Goal: Information Seeking & Learning: Learn about a topic

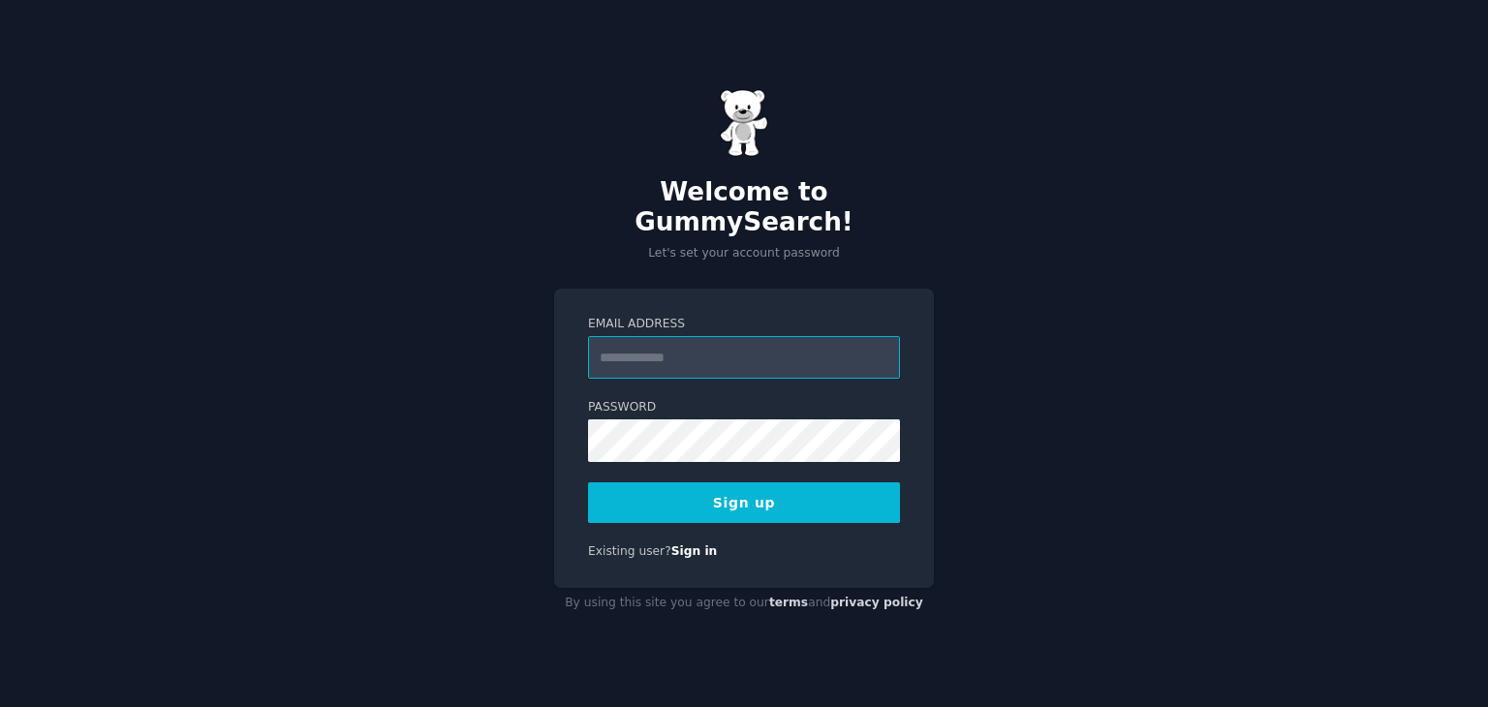
click at [666, 342] on input "Email Address" at bounding box center [744, 357] width 312 height 43
type input "**********"
click at [703, 485] on button "Sign up" at bounding box center [744, 502] width 312 height 41
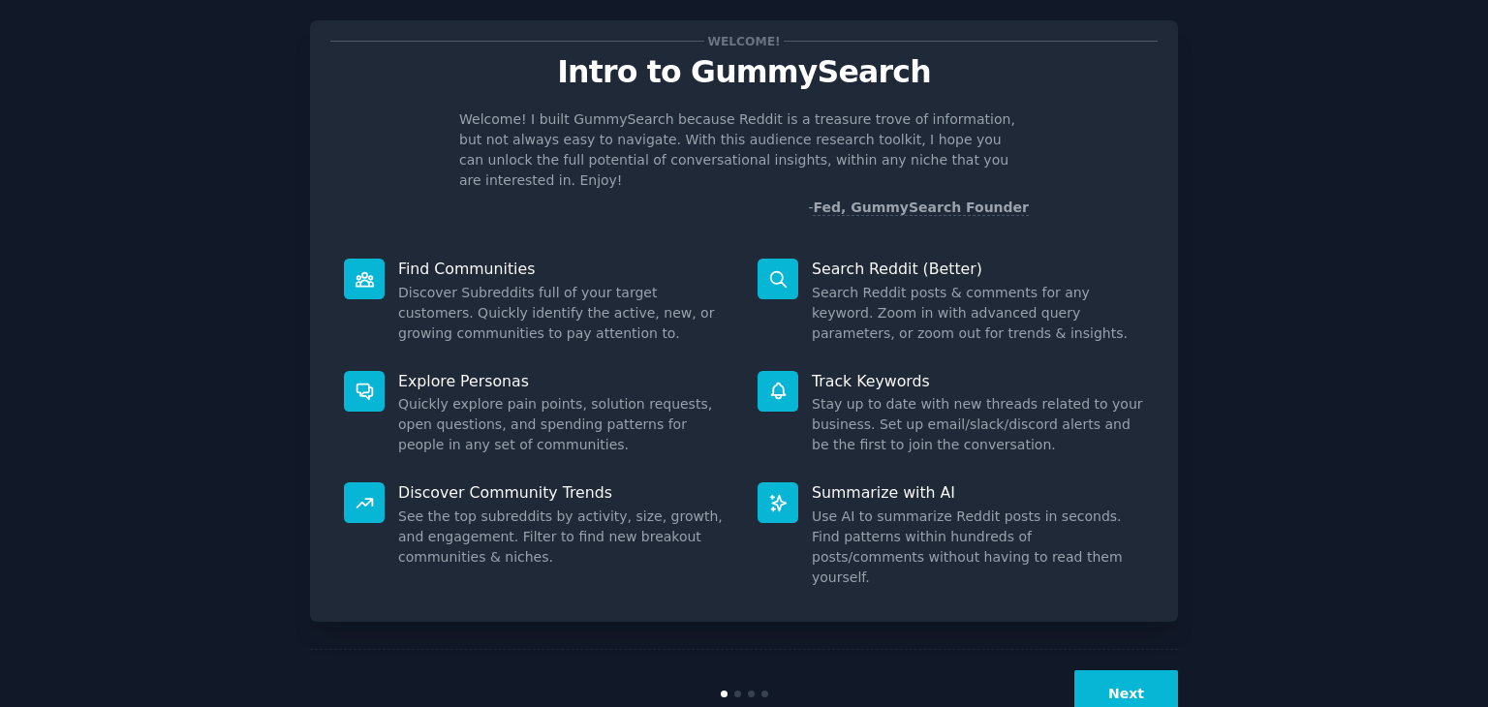
scroll to position [50, 0]
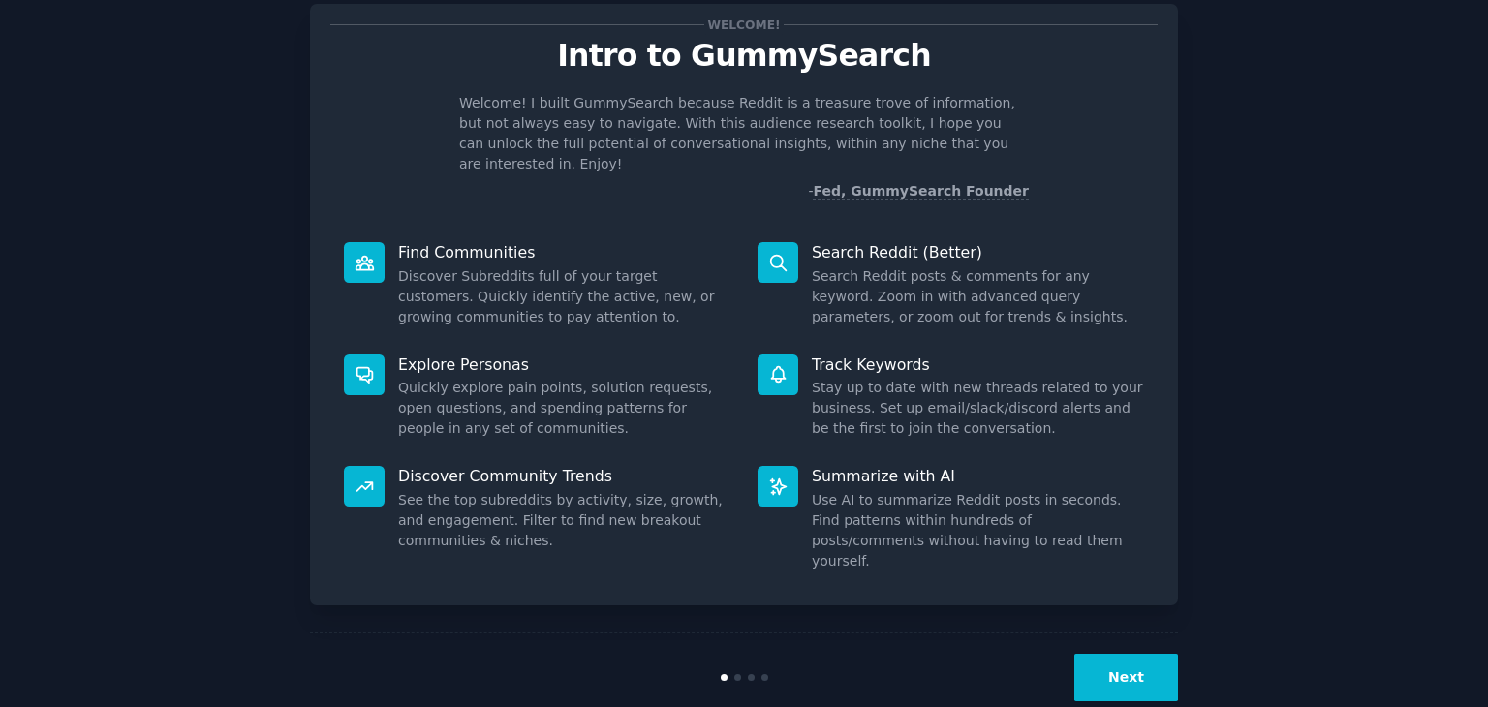
click at [1093, 654] on button "Next" at bounding box center [1126, 677] width 104 height 47
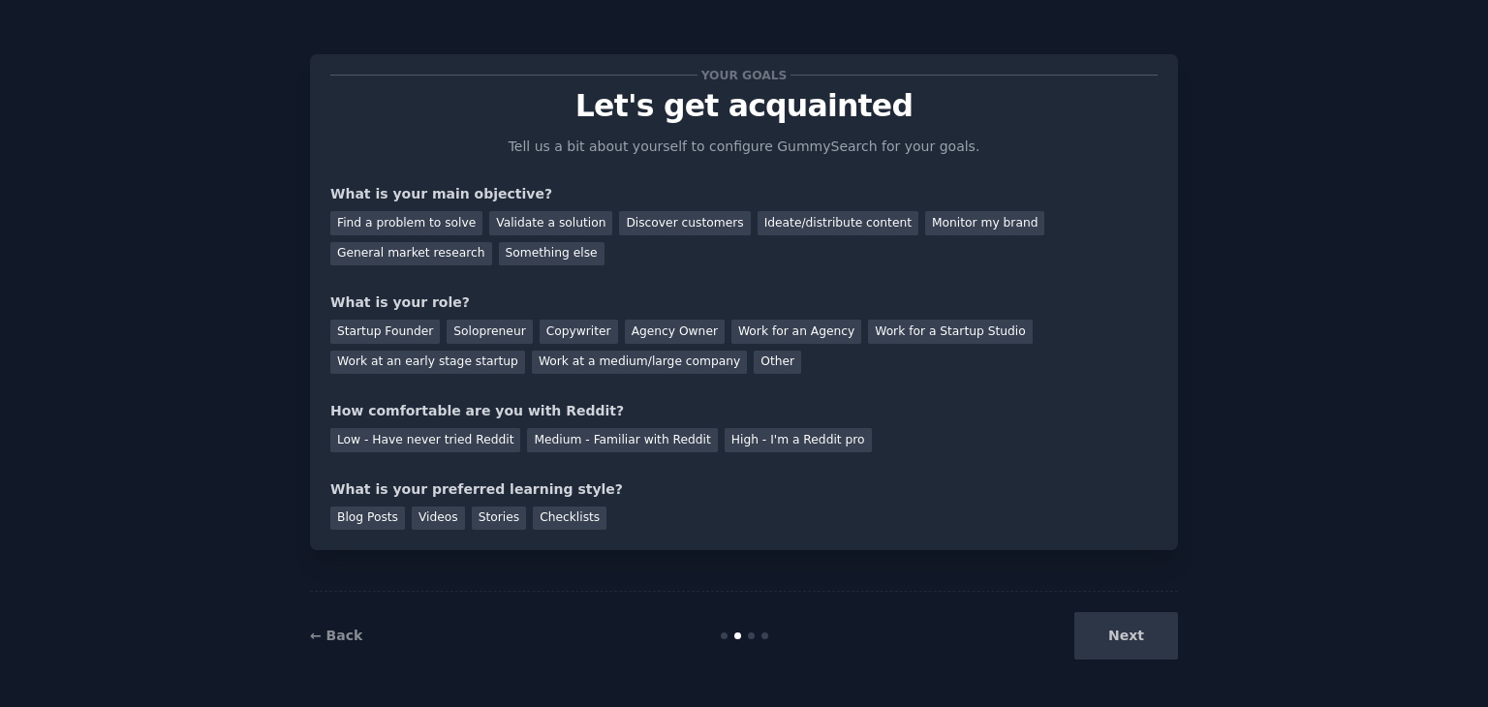
click at [1108, 640] on div "Next" at bounding box center [1033, 635] width 290 height 47
click at [423, 222] on div "Find a problem to solve" at bounding box center [406, 223] width 152 height 24
click at [745, 336] on div "Work for an Agency" at bounding box center [796, 332] width 130 height 24
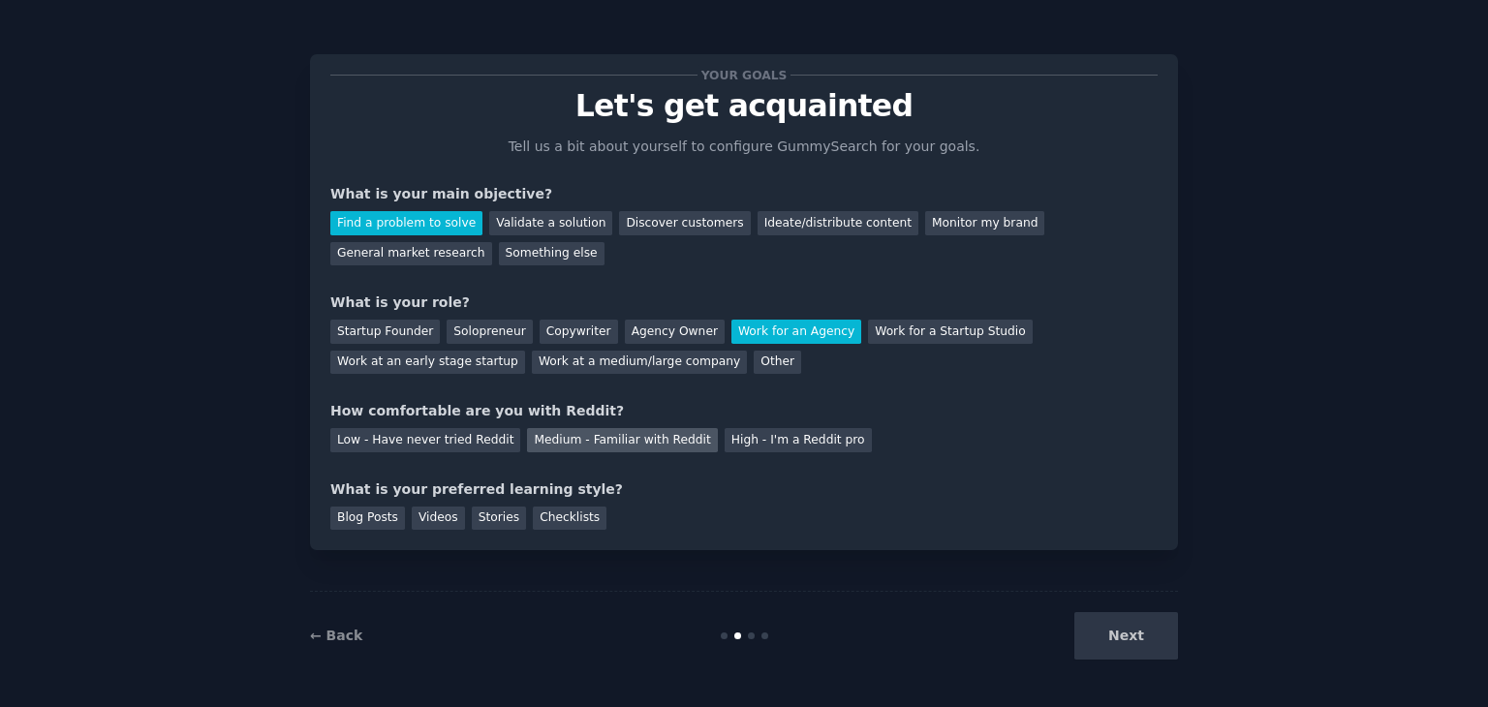
click at [582, 445] on div "Medium - Familiar with Reddit" at bounding box center [622, 440] width 190 height 24
drag, startPoint x: 1136, startPoint y: 650, endPoint x: 1120, endPoint y: 647, distance: 16.7
click at [1135, 651] on div "Next" at bounding box center [1033, 635] width 290 height 47
click at [426, 520] on div "Videos" at bounding box center [438, 519] width 53 height 24
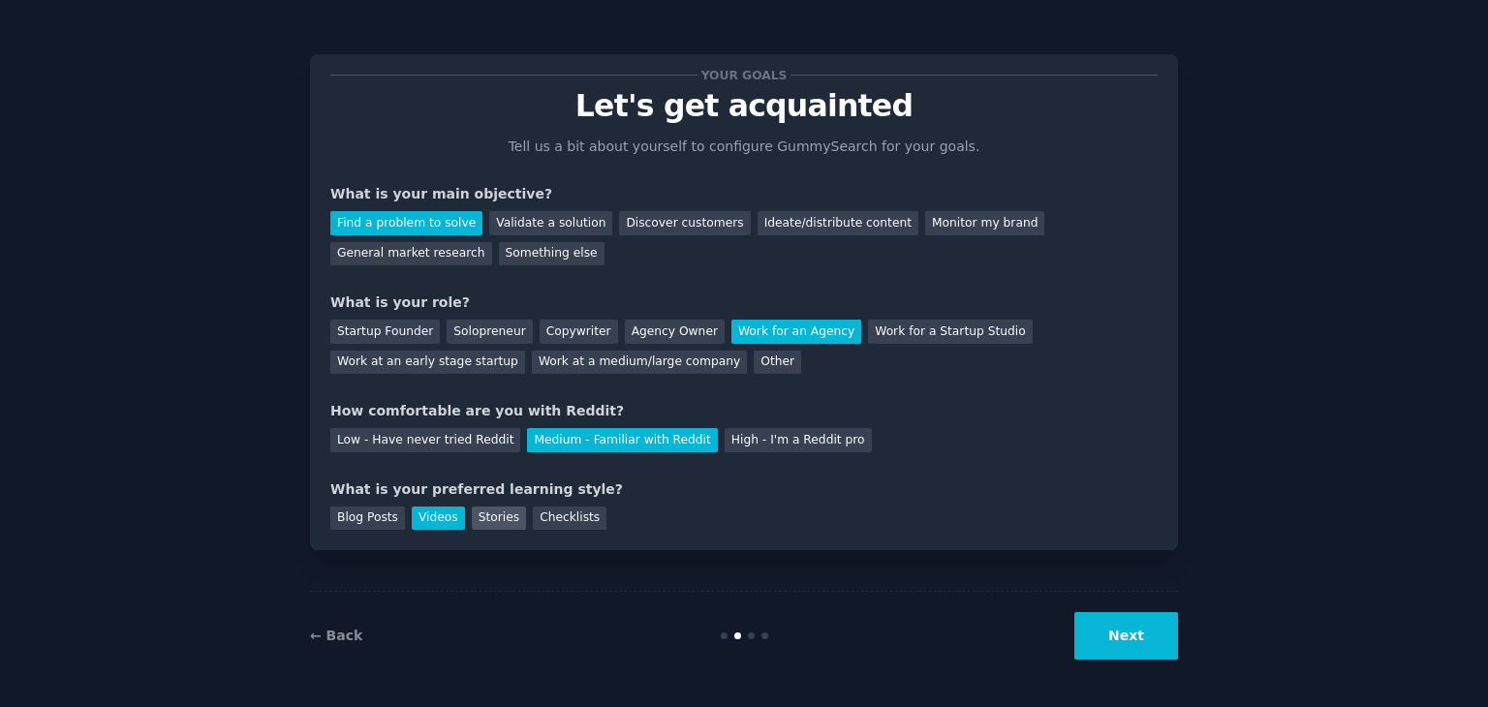
click at [477, 521] on div "Stories" at bounding box center [499, 519] width 54 height 24
drag, startPoint x: 455, startPoint y: 513, endPoint x: 443, endPoint y: 521, distance: 14.8
click at [454, 513] on div "Blog Posts Videos Stories Checklists" at bounding box center [743, 515] width 827 height 31
click at [430, 516] on div "Videos" at bounding box center [438, 519] width 53 height 24
click at [1096, 625] on button "Next" at bounding box center [1126, 635] width 104 height 47
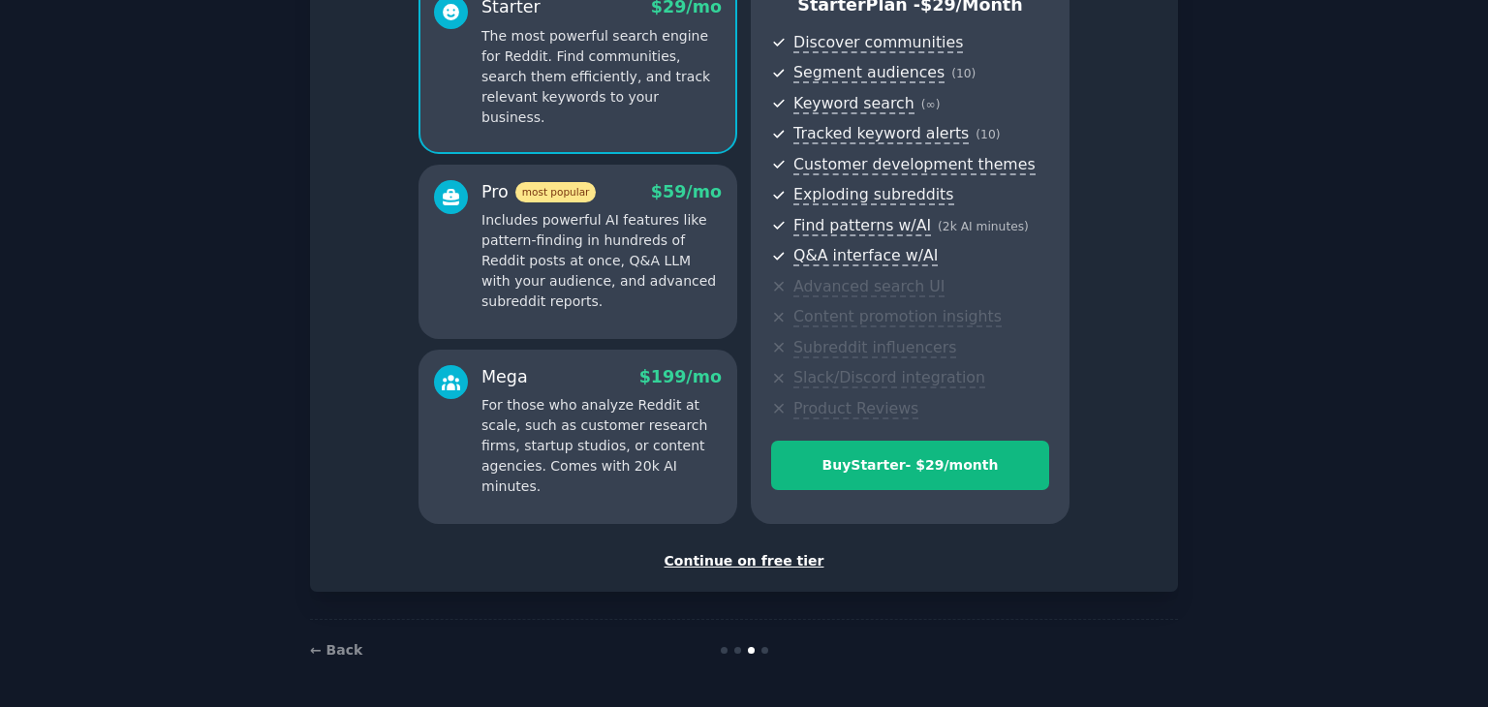
click at [738, 555] on div "Continue on free tier" at bounding box center [743, 561] width 827 height 20
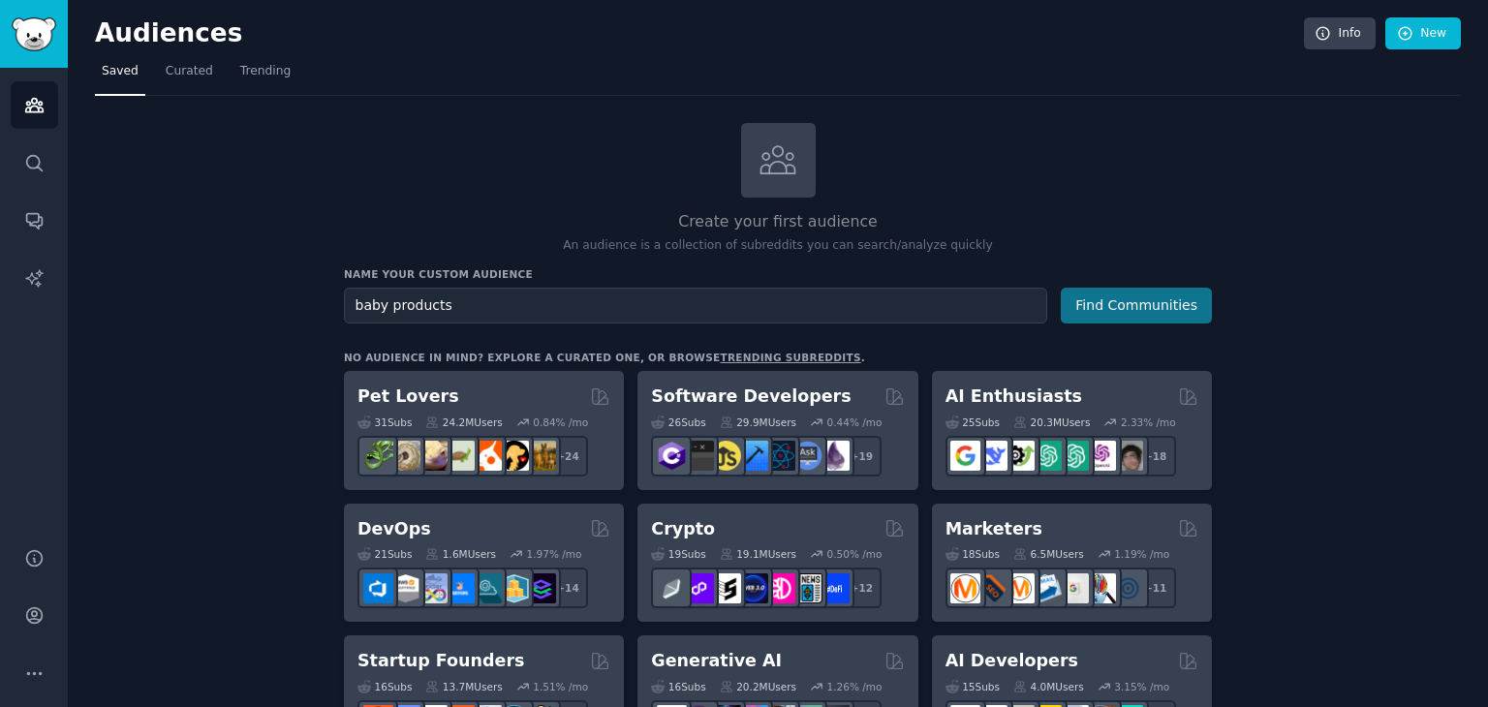
type input "baby products"
click at [1097, 309] on button "Find Communities" at bounding box center [1136, 306] width 151 height 36
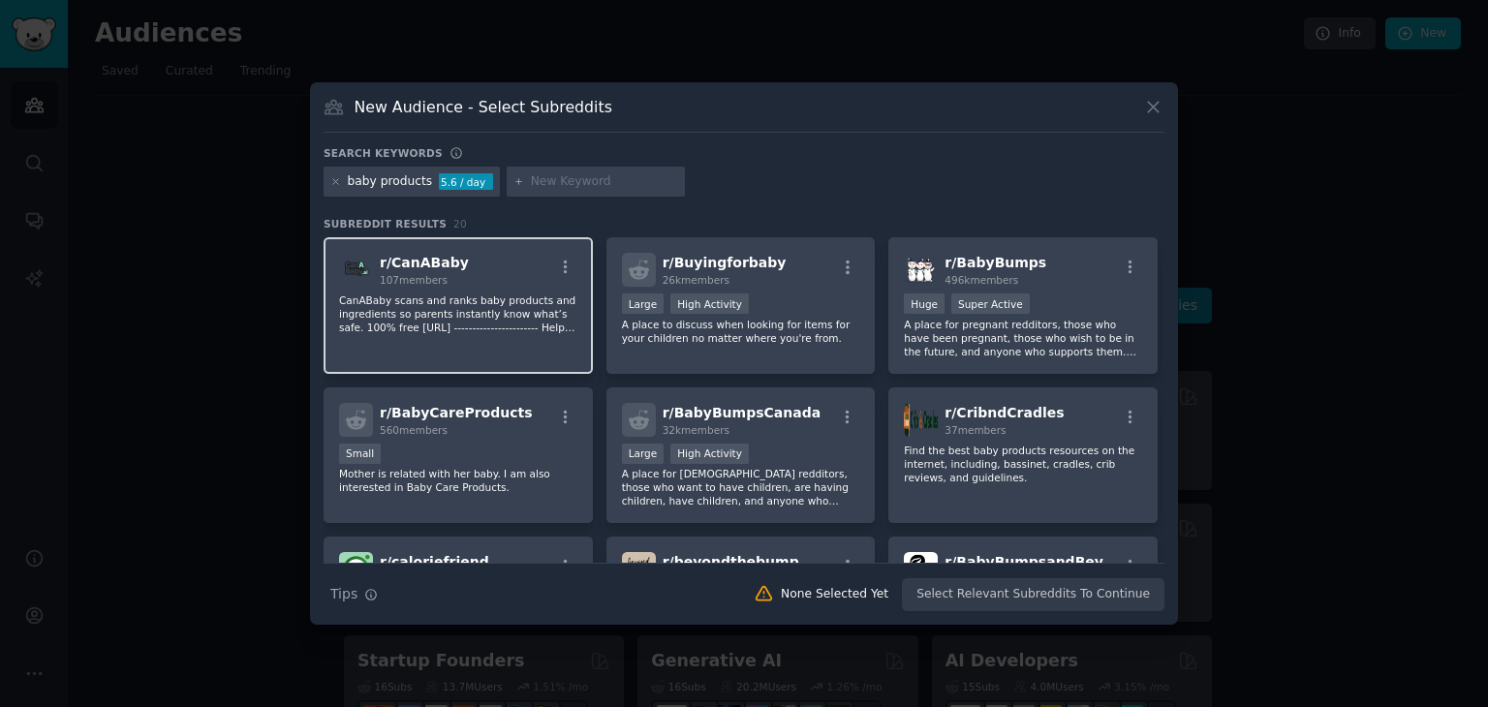
click at [468, 311] on p "CanABaby scans and ranks baby products and ingredients so parents instantly kno…" at bounding box center [458, 313] width 238 height 41
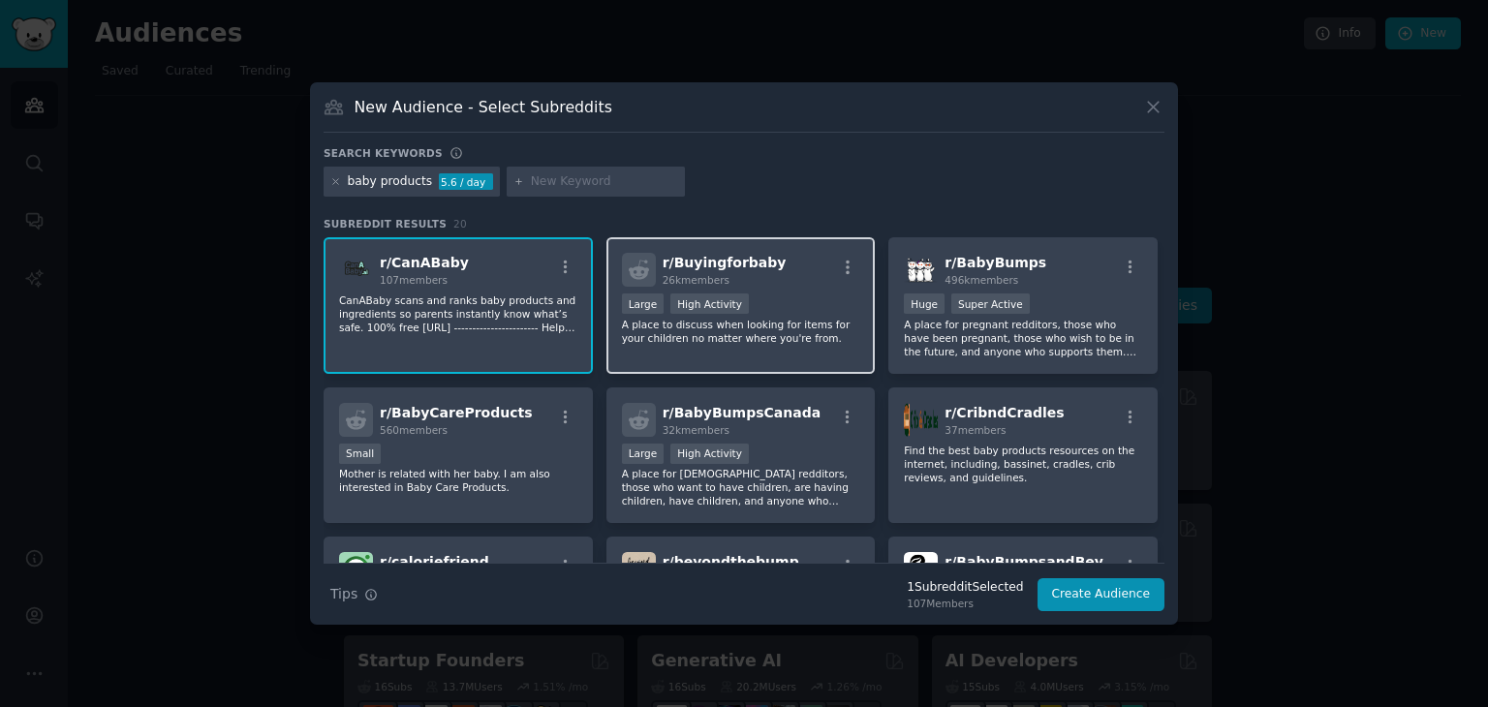
click at [750, 327] on p "A place to discuss when looking for items for your children no matter where you…" at bounding box center [741, 331] width 238 height 27
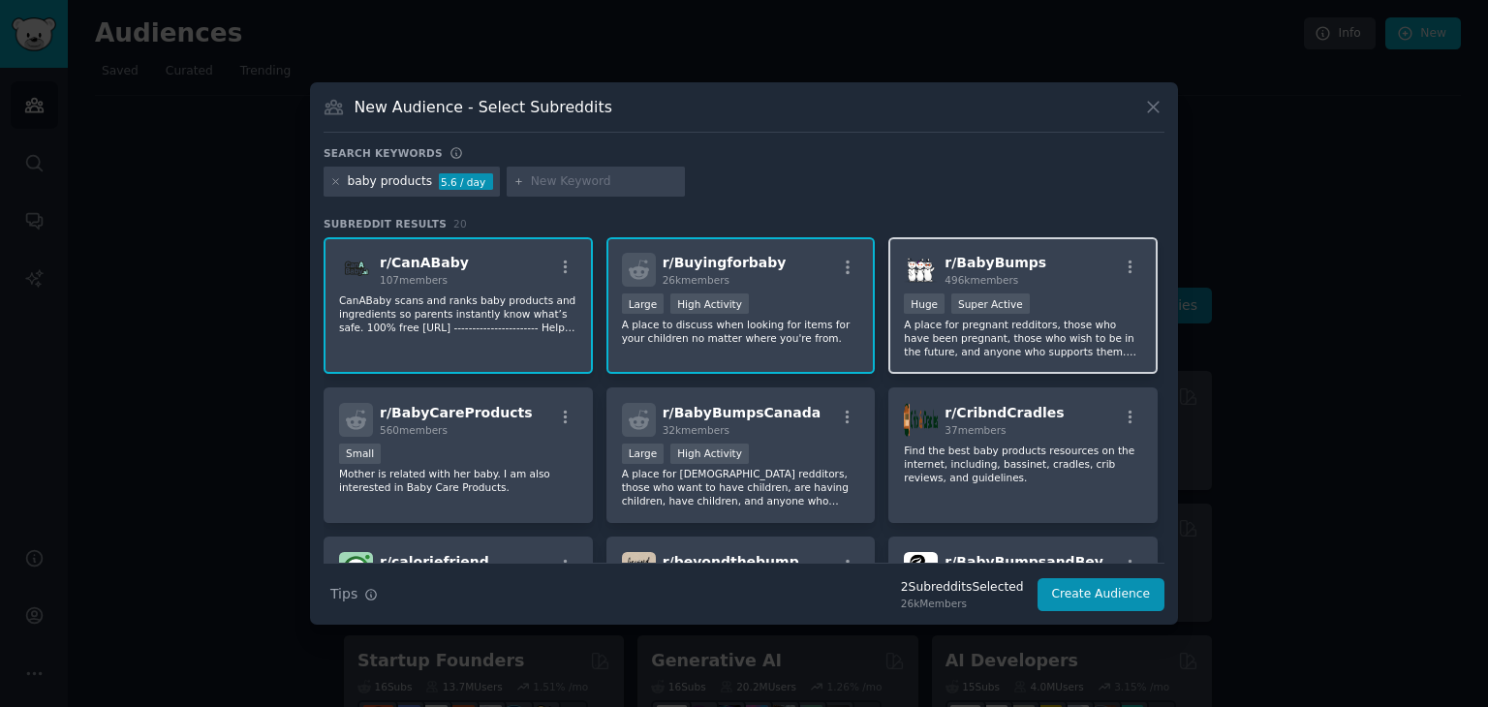
click at [963, 337] on p "A place for pregnant redditors, those who have been pregnant, those who wish to…" at bounding box center [1023, 338] width 238 height 41
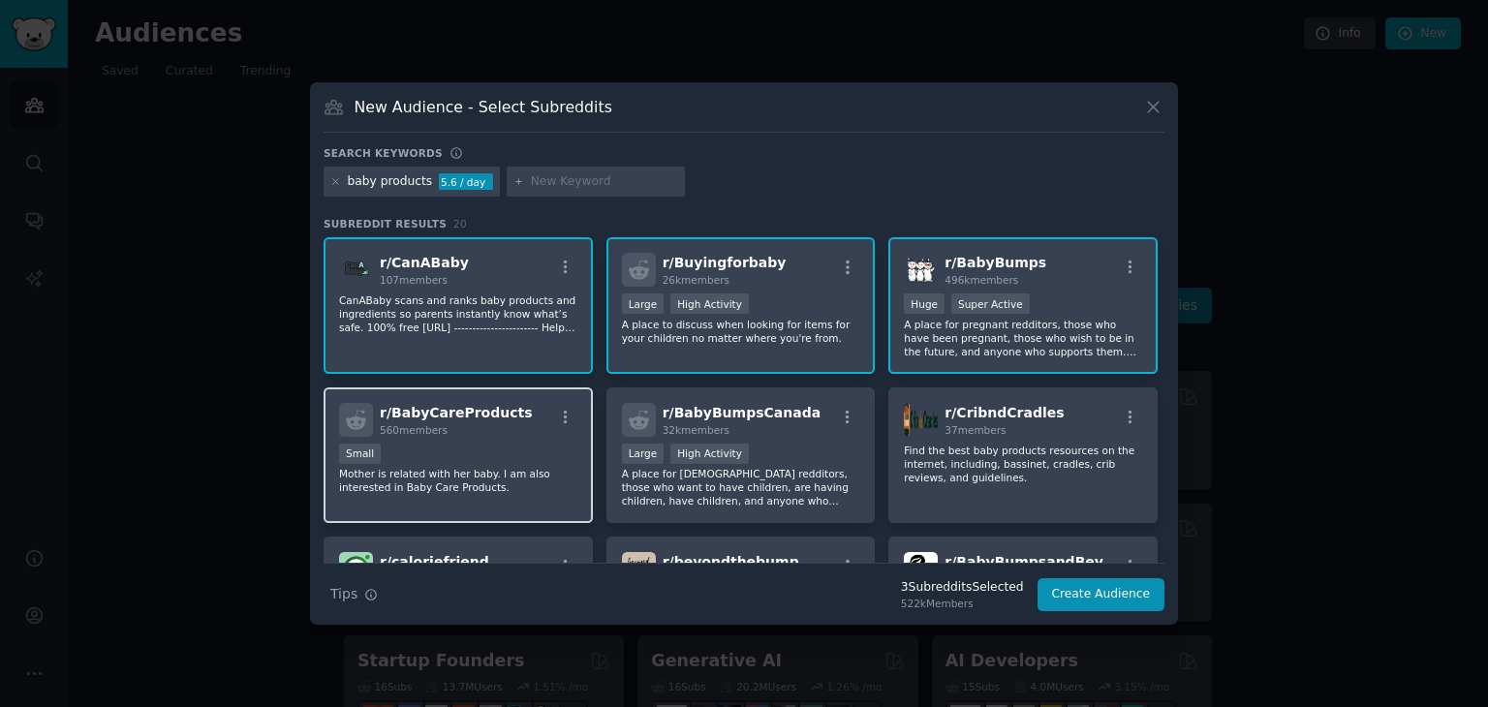
drag, startPoint x: 527, startPoint y: 427, endPoint x: 567, endPoint y: 442, distance: 42.3
click at [527, 427] on div "r/ BabyCareProducts 560 members" at bounding box center [458, 420] width 238 height 34
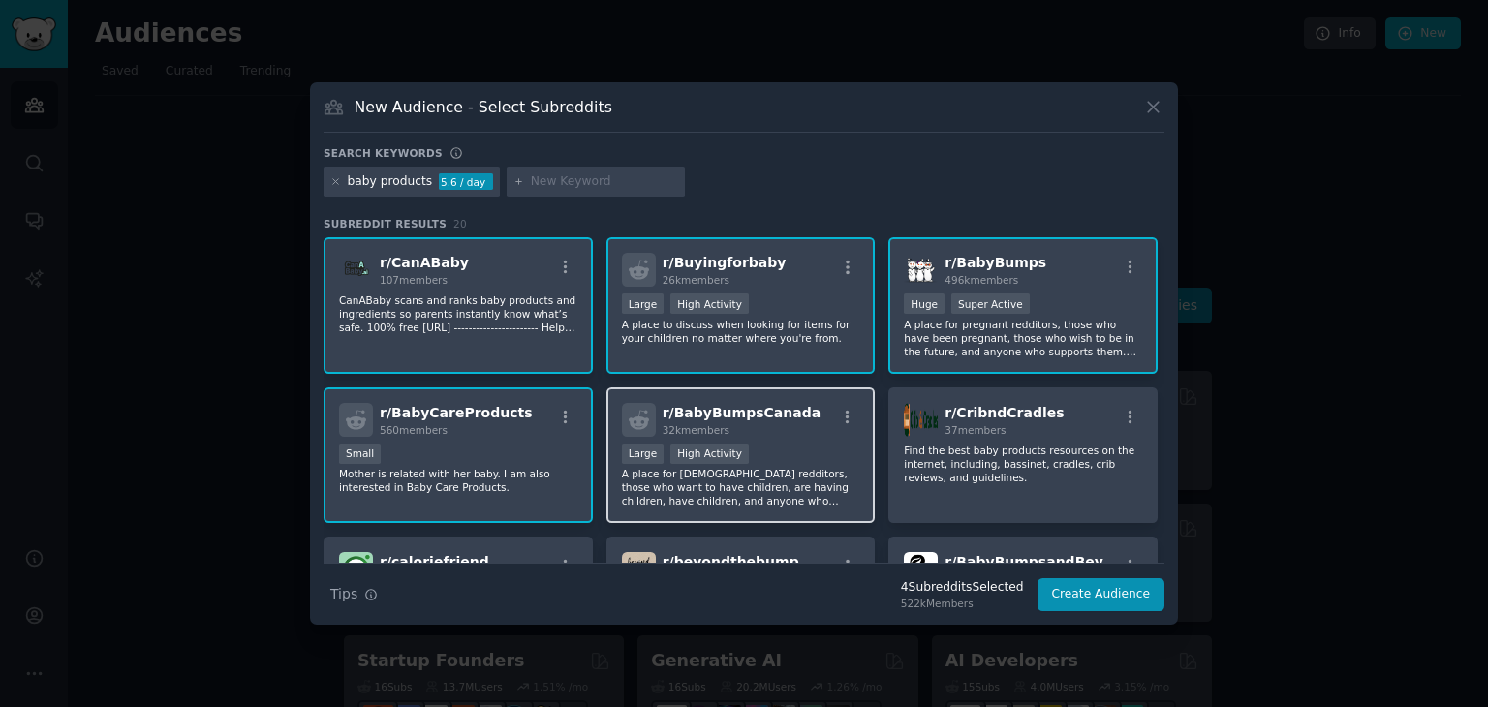
click at [759, 454] on div "Large High Activity" at bounding box center [741, 456] width 238 height 24
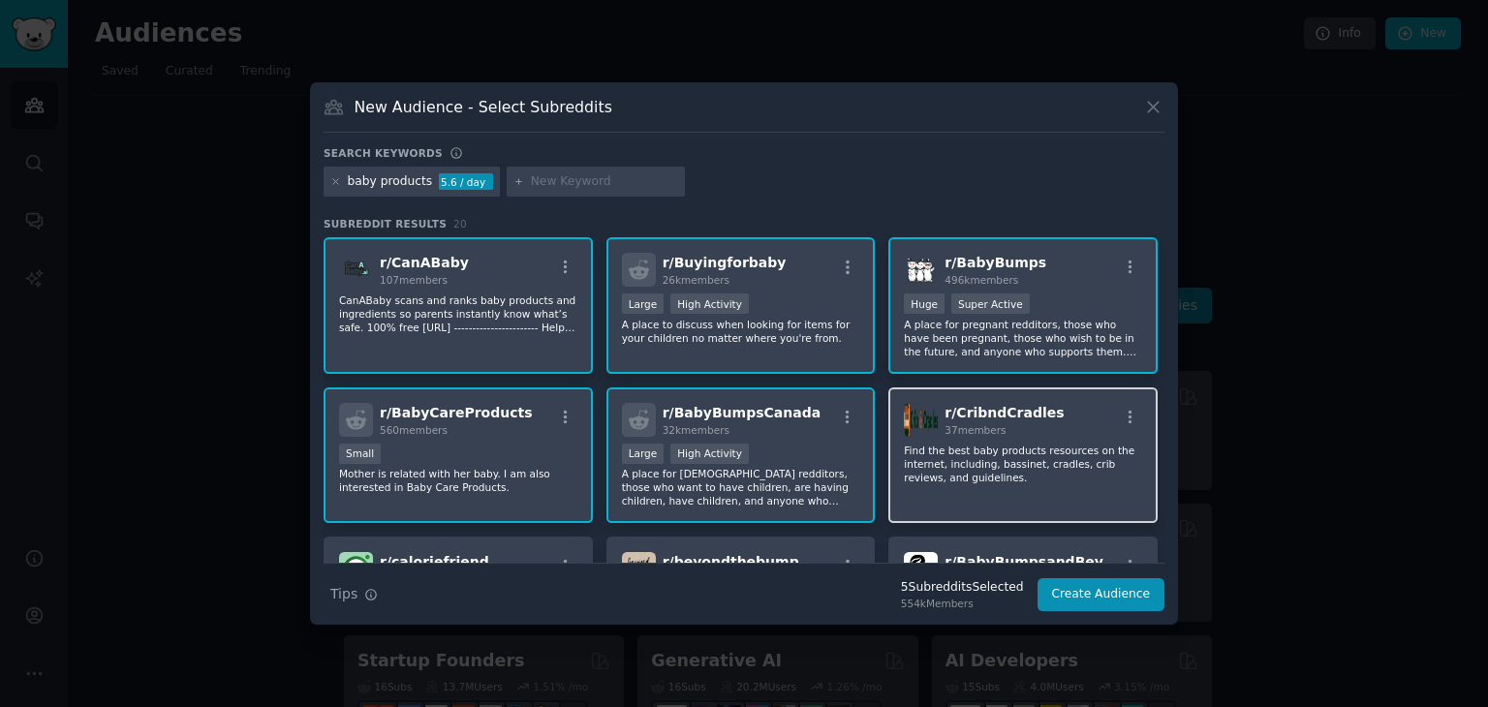
click at [937, 456] on p "Find the best baby products resources on the internet, including, bassinet, cra…" at bounding box center [1023, 464] width 238 height 41
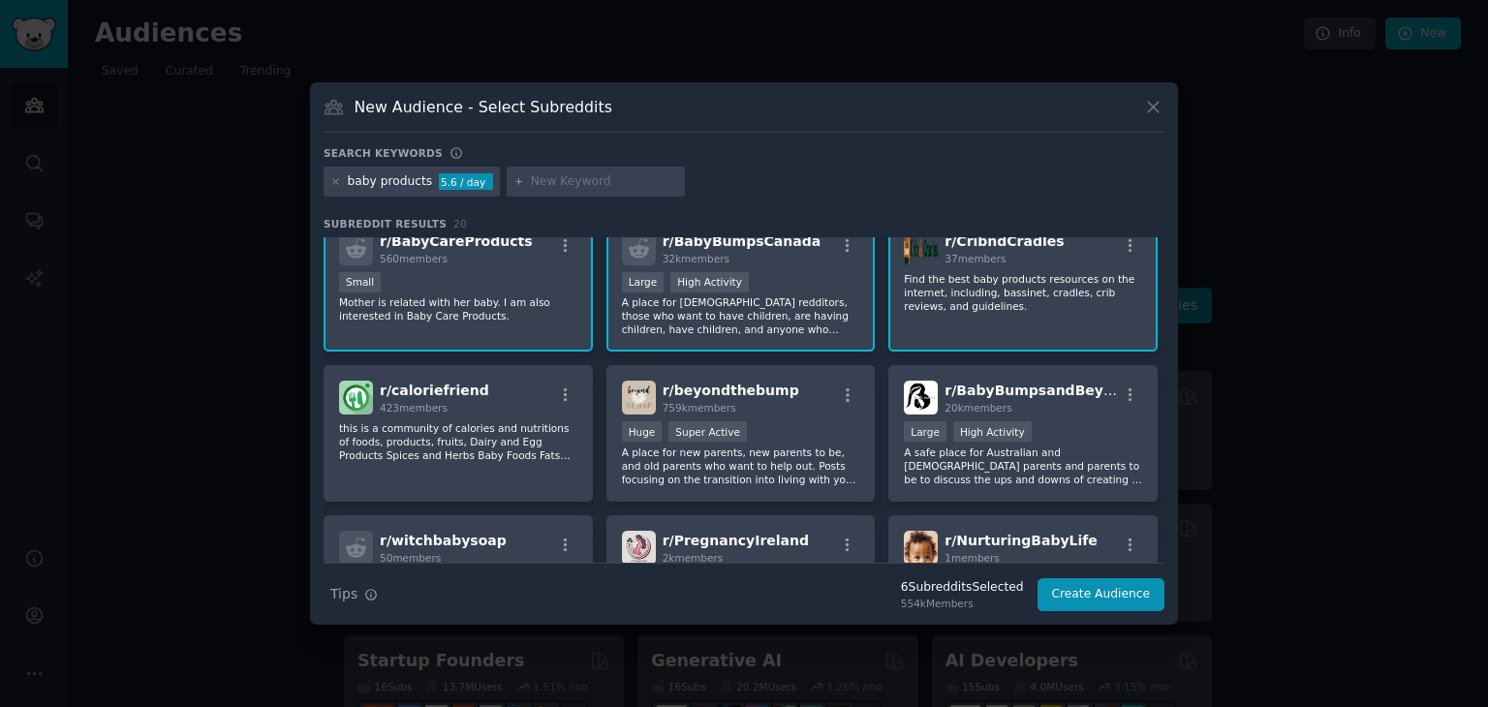
scroll to position [97, 0]
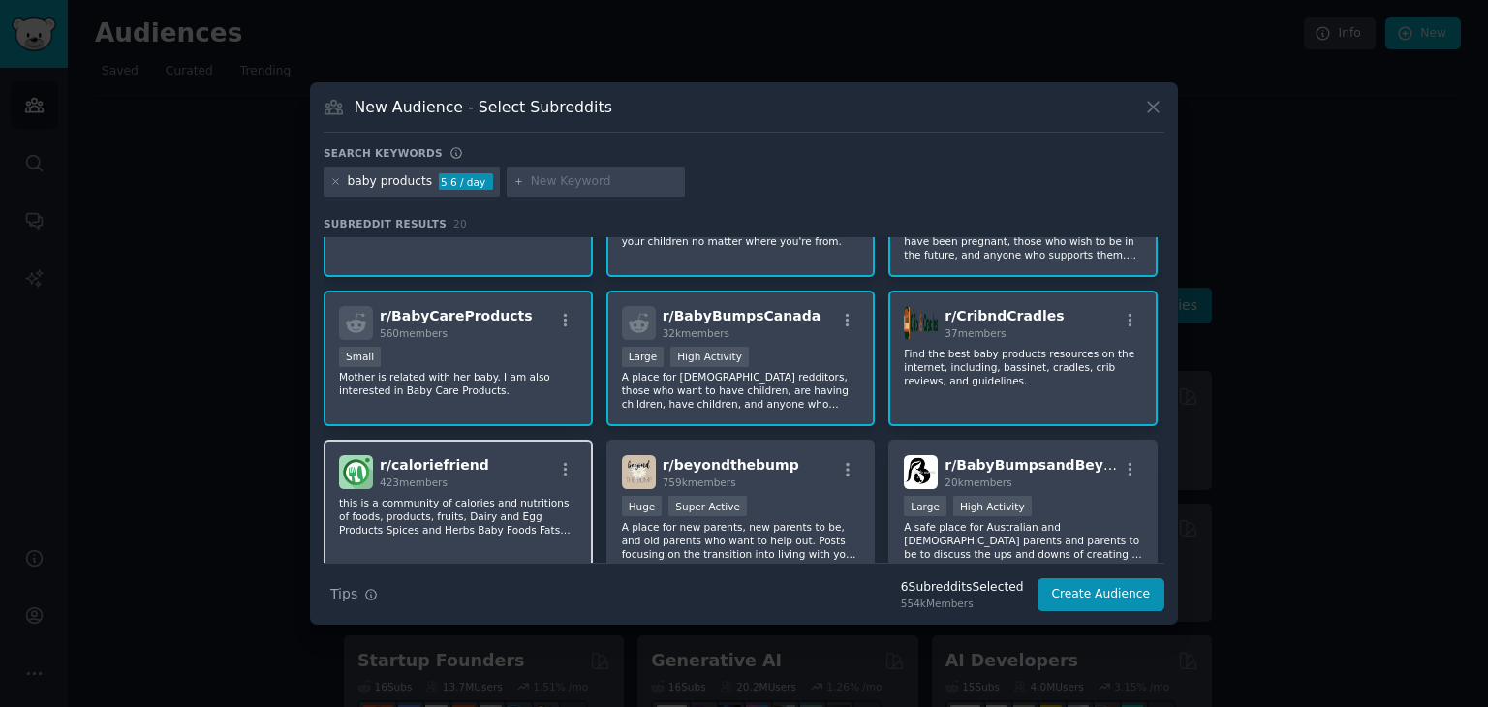
drag, startPoint x: 535, startPoint y: 487, endPoint x: 701, endPoint y: 493, distance: 166.7
click at [535, 487] on div "r/ caloriefriend 423 members this is a community of calories and nutritions of …" at bounding box center [457, 508] width 269 height 137
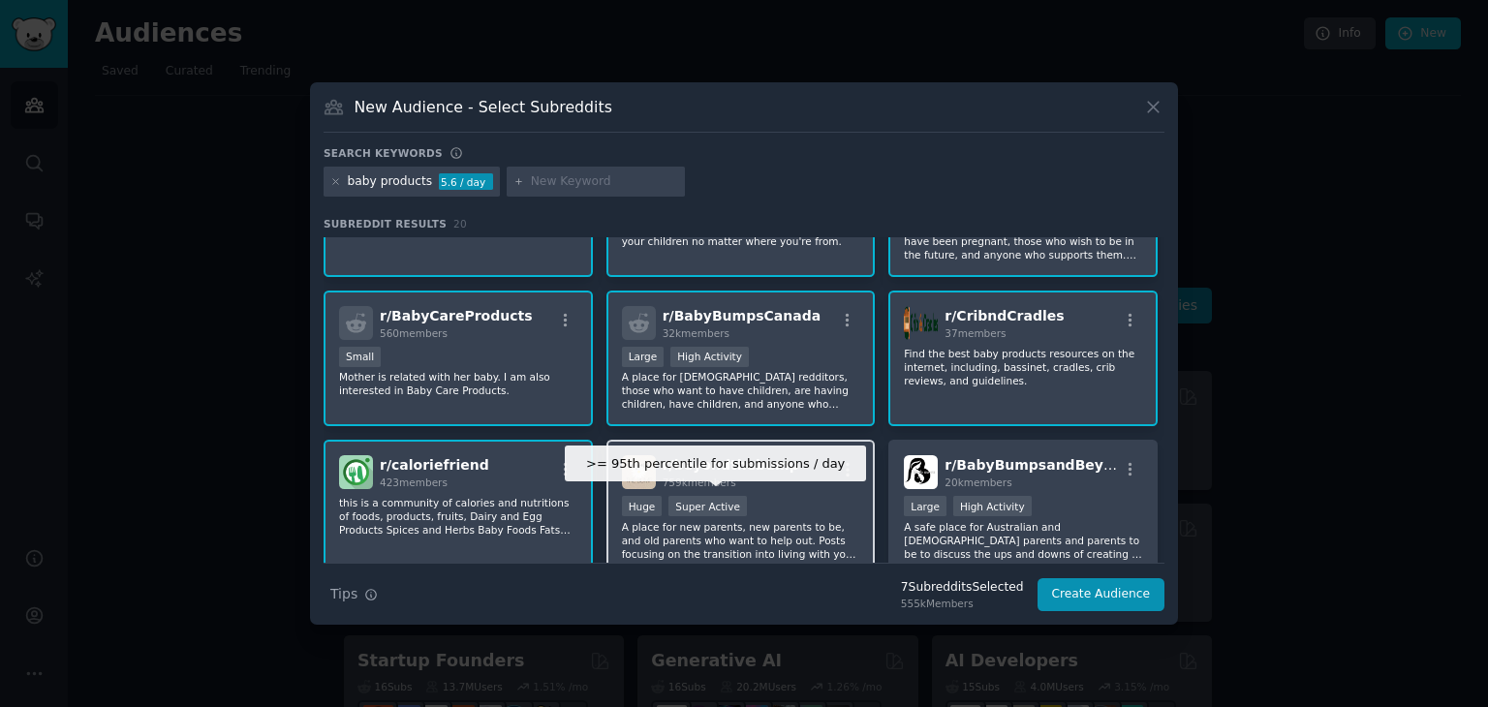
click at [712, 496] on div "Super Active" at bounding box center [707, 506] width 78 height 20
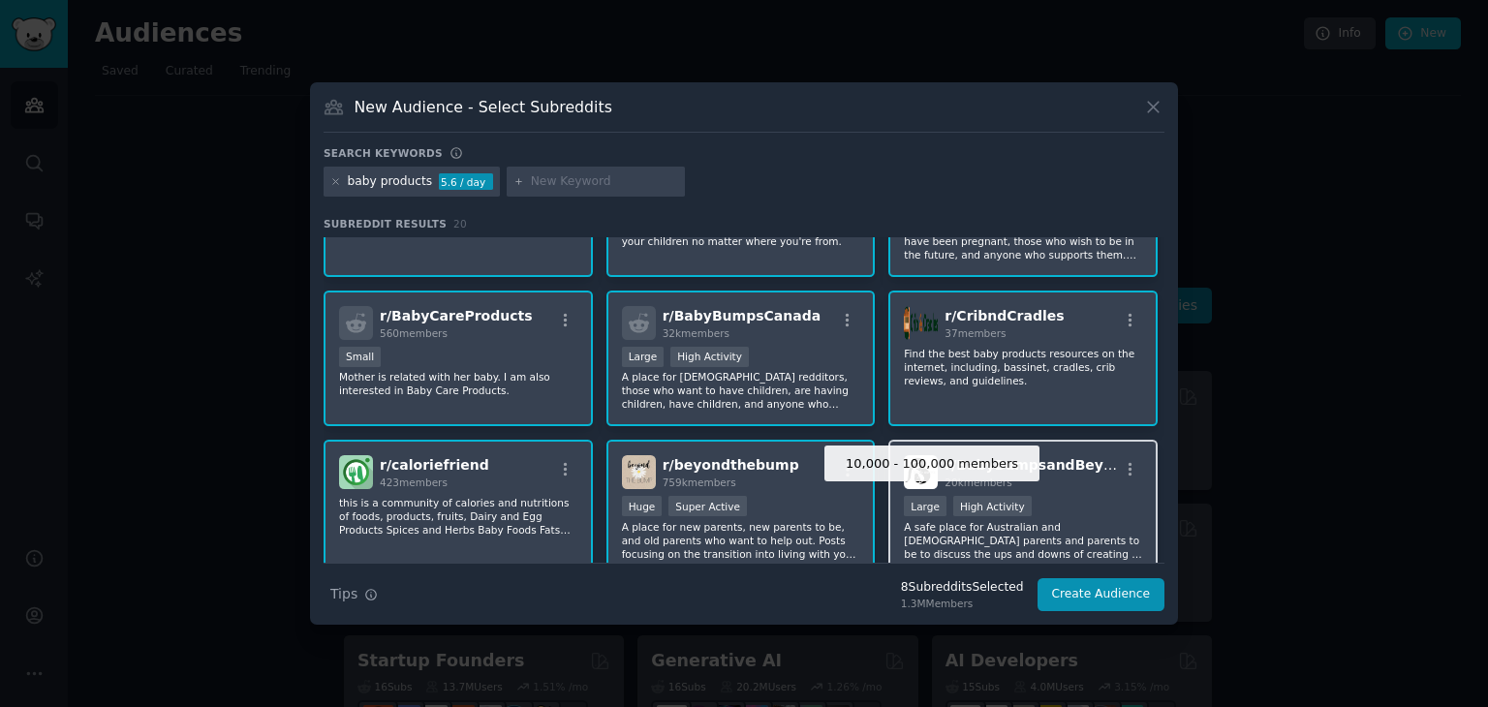
click at [969, 496] on div "High Activity" at bounding box center [992, 506] width 78 height 20
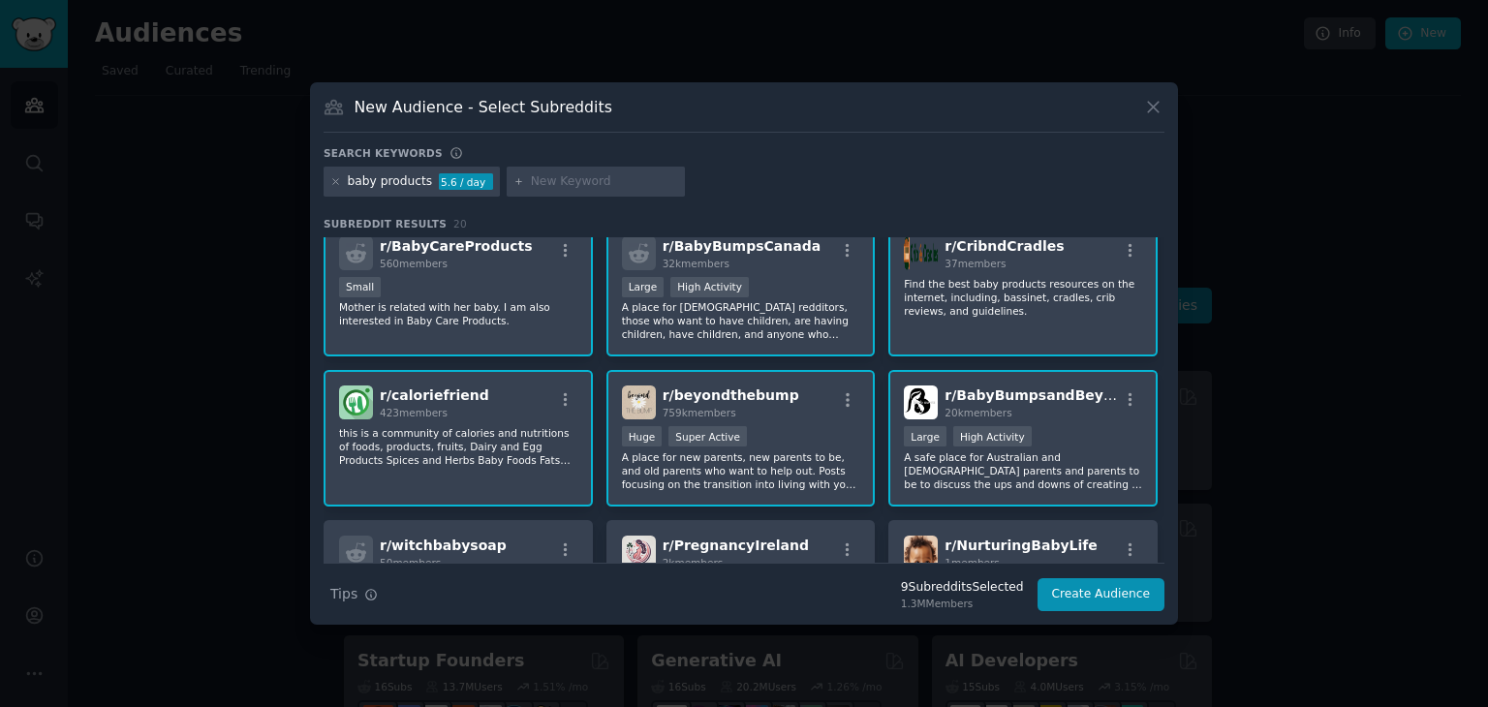
scroll to position [387, 0]
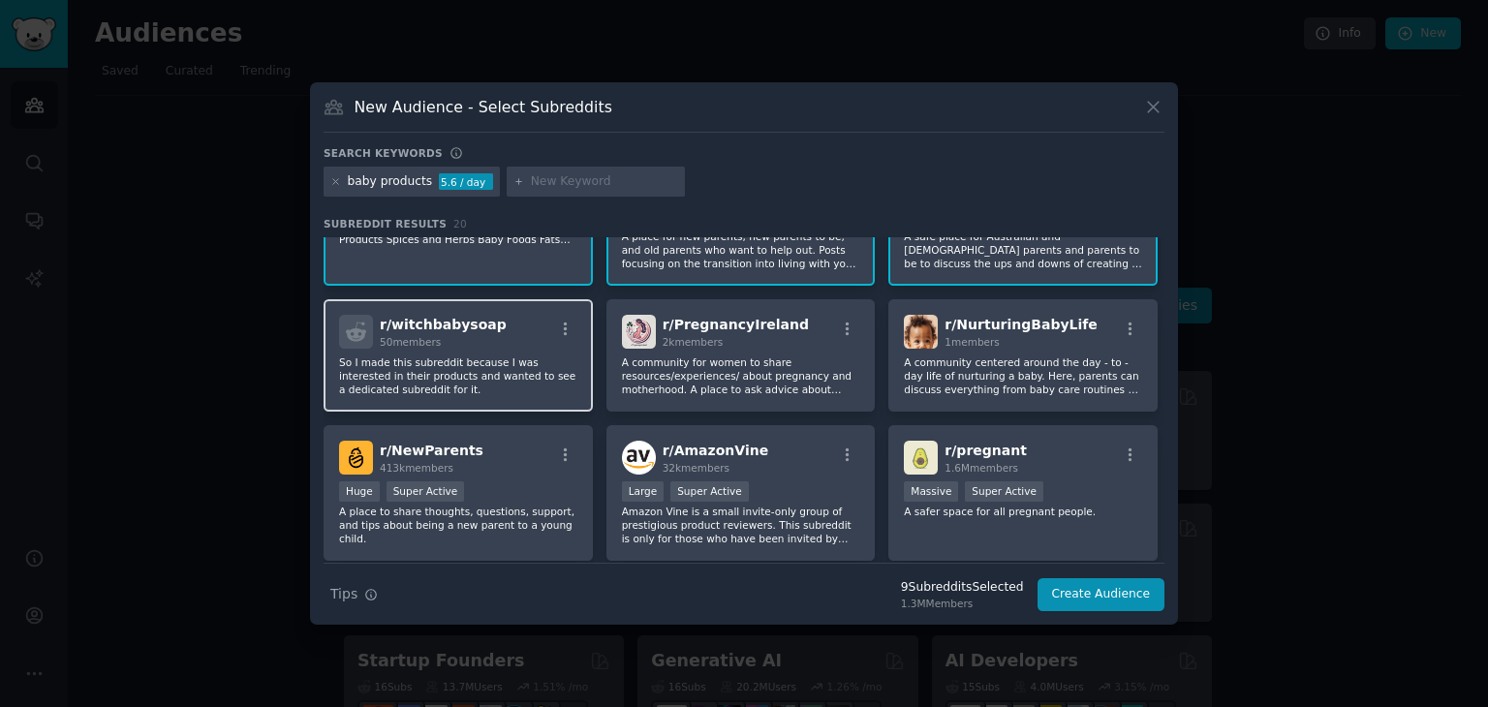
click at [491, 360] on p "So I made this subreddit because I was interested in their products and wanted …" at bounding box center [458, 375] width 238 height 41
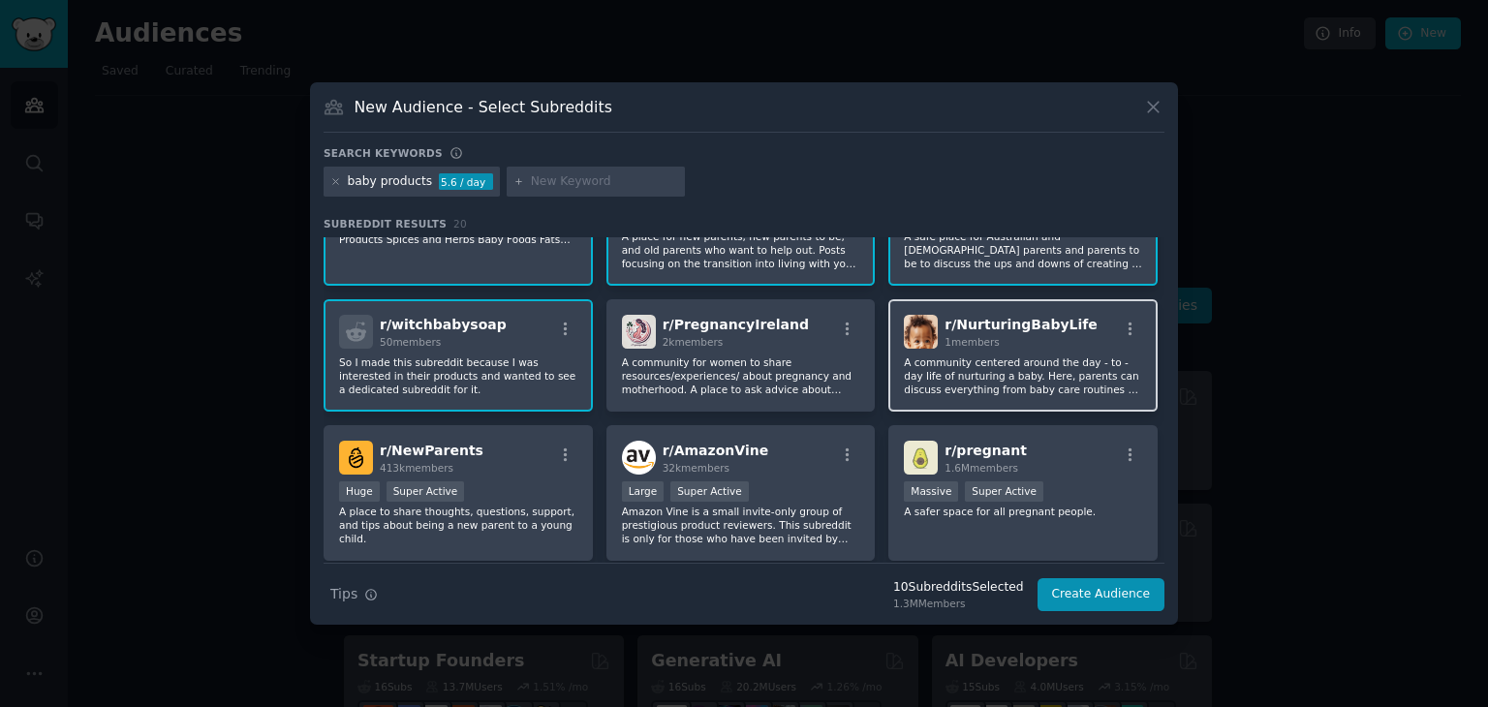
drag, startPoint x: 736, startPoint y: 382, endPoint x: 926, endPoint y: 386, distance: 189.9
click at [740, 383] on p "A community for women to share resources/experiences/ about pregnancy and mothe…" at bounding box center [741, 375] width 238 height 41
click at [952, 386] on p "A community centered around the day - to - day life of nurturing a baby. Here, …" at bounding box center [1023, 375] width 238 height 41
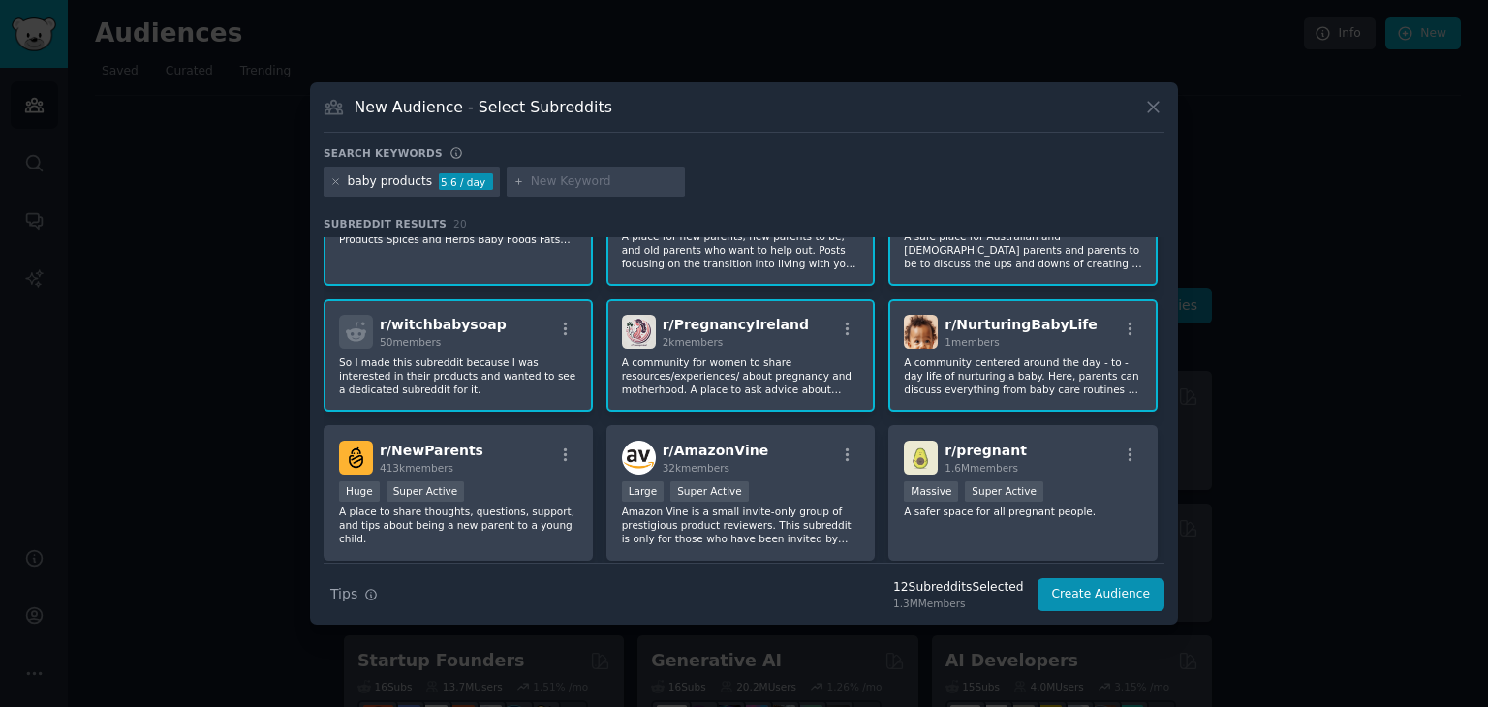
click at [715, 356] on p "A community for women to share resources/experiences/ about pregnancy and mothe…" at bounding box center [741, 375] width 238 height 41
click at [461, 360] on p "So I made this subreddit because I was interested in their products and wanted …" at bounding box center [458, 375] width 238 height 41
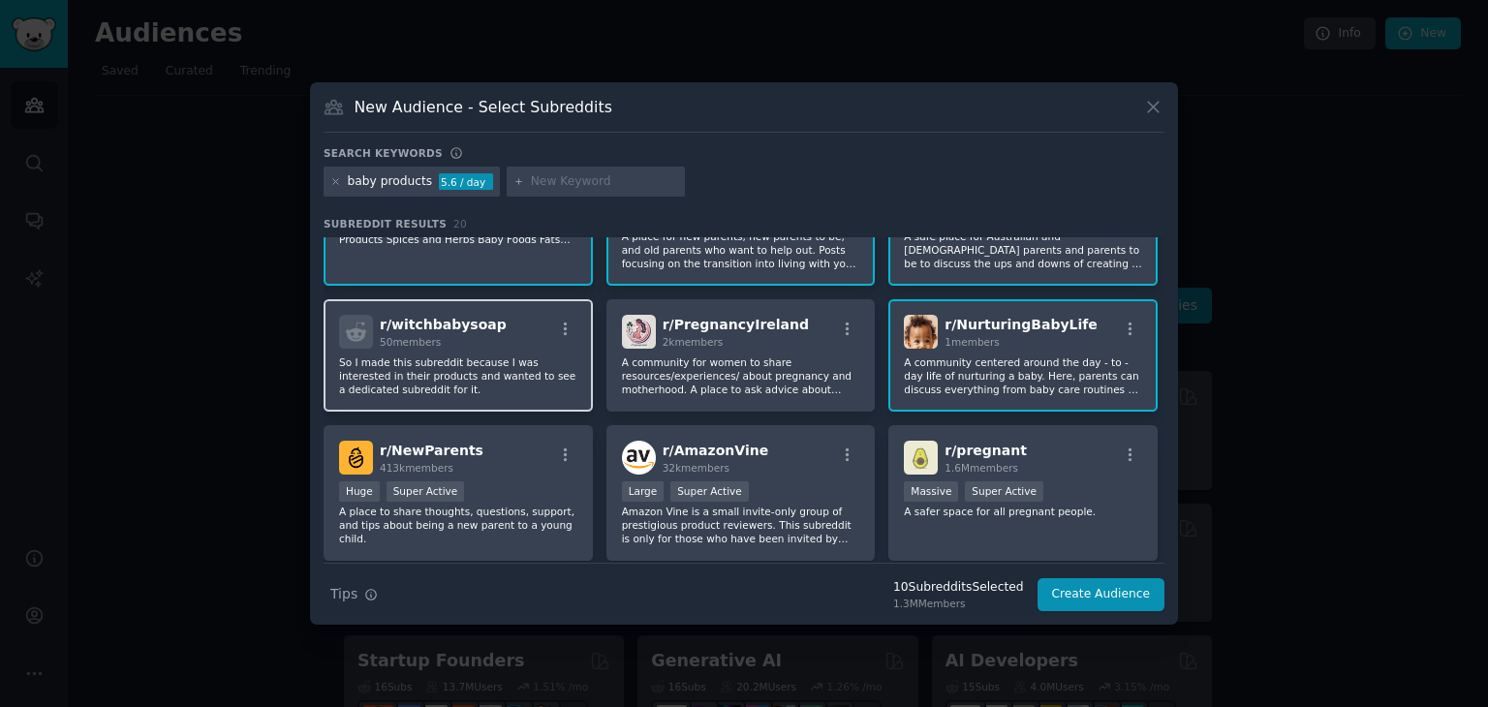
click at [411, 355] on p "So I made this subreddit because I was interested in their products and wanted …" at bounding box center [458, 375] width 238 height 41
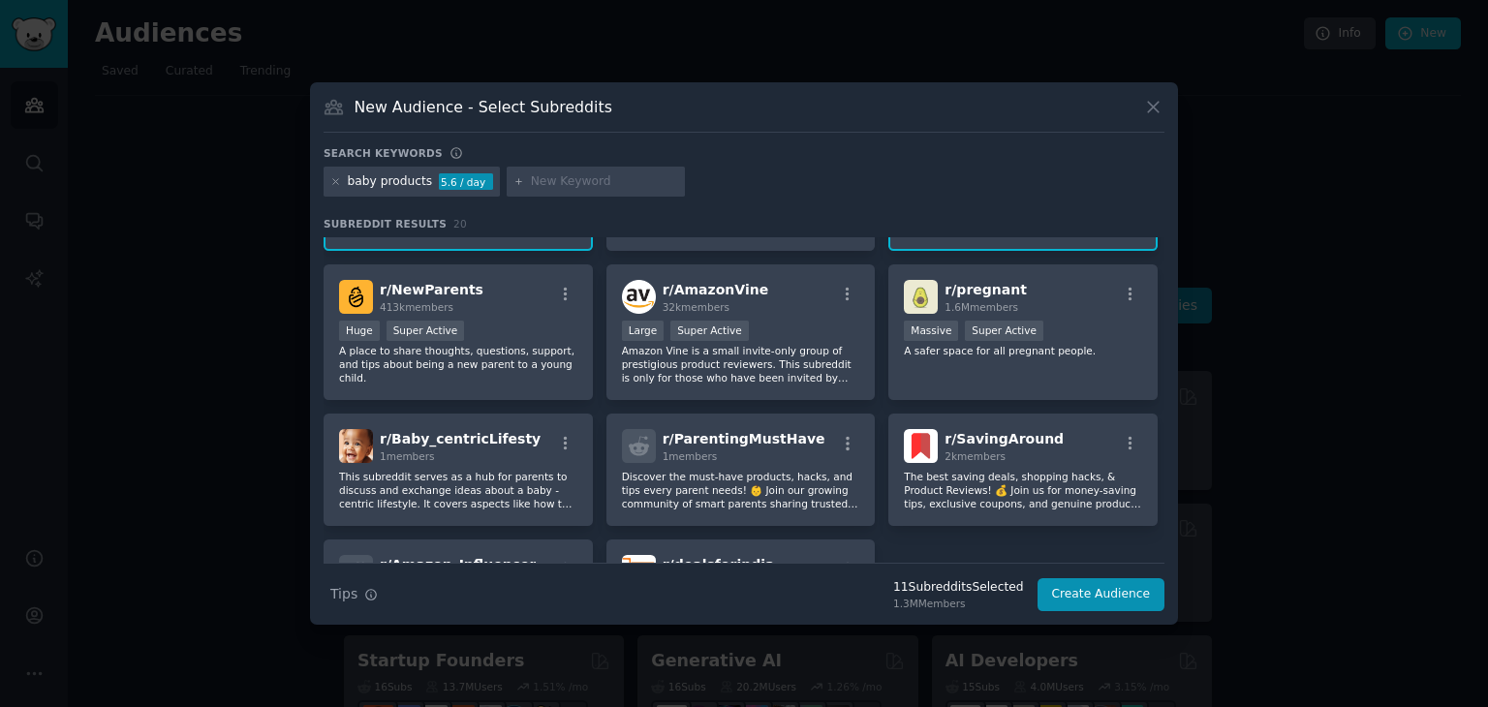
scroll to position [581, 0]
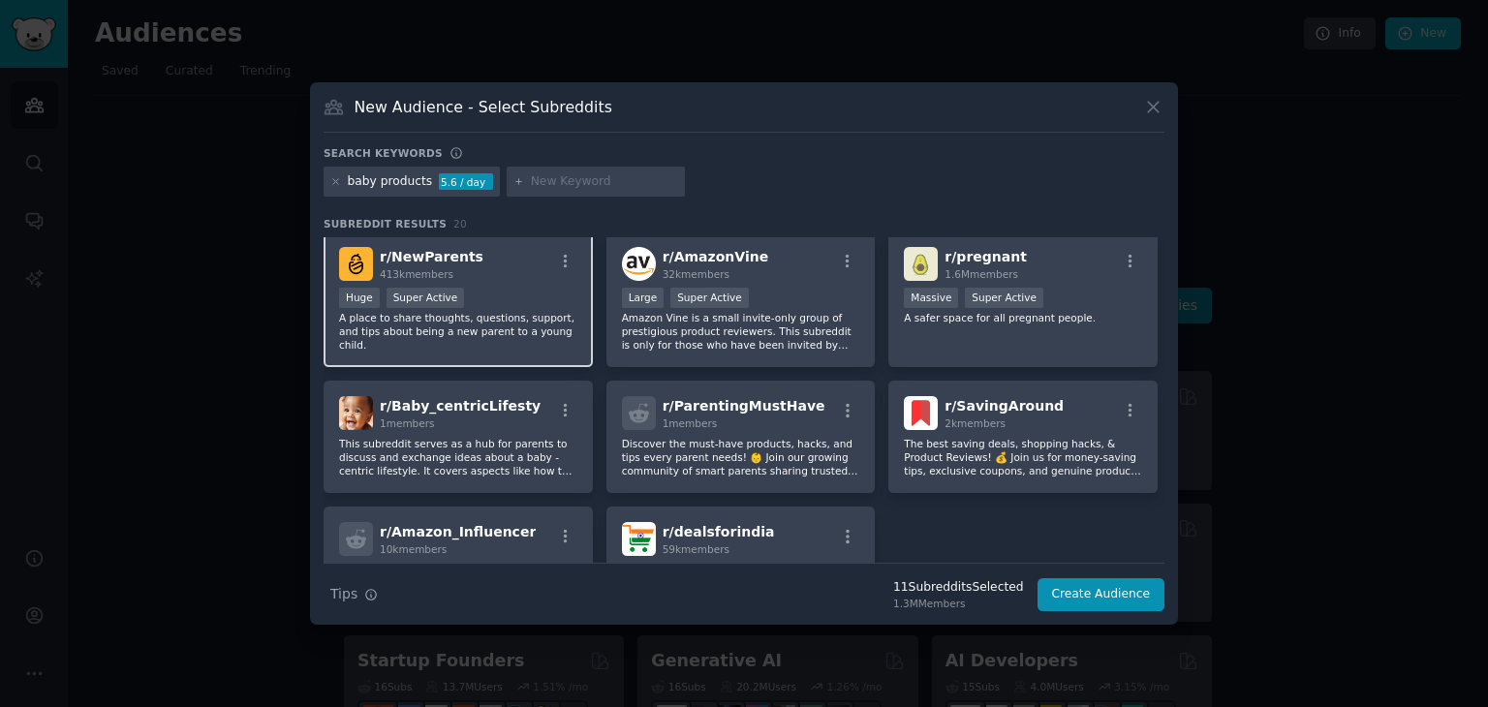
click at [489, 319] on p "A place to share thoughts, questions, support, and tips about being a new paren…" at bounding box center [458, 331] width 238 height 41
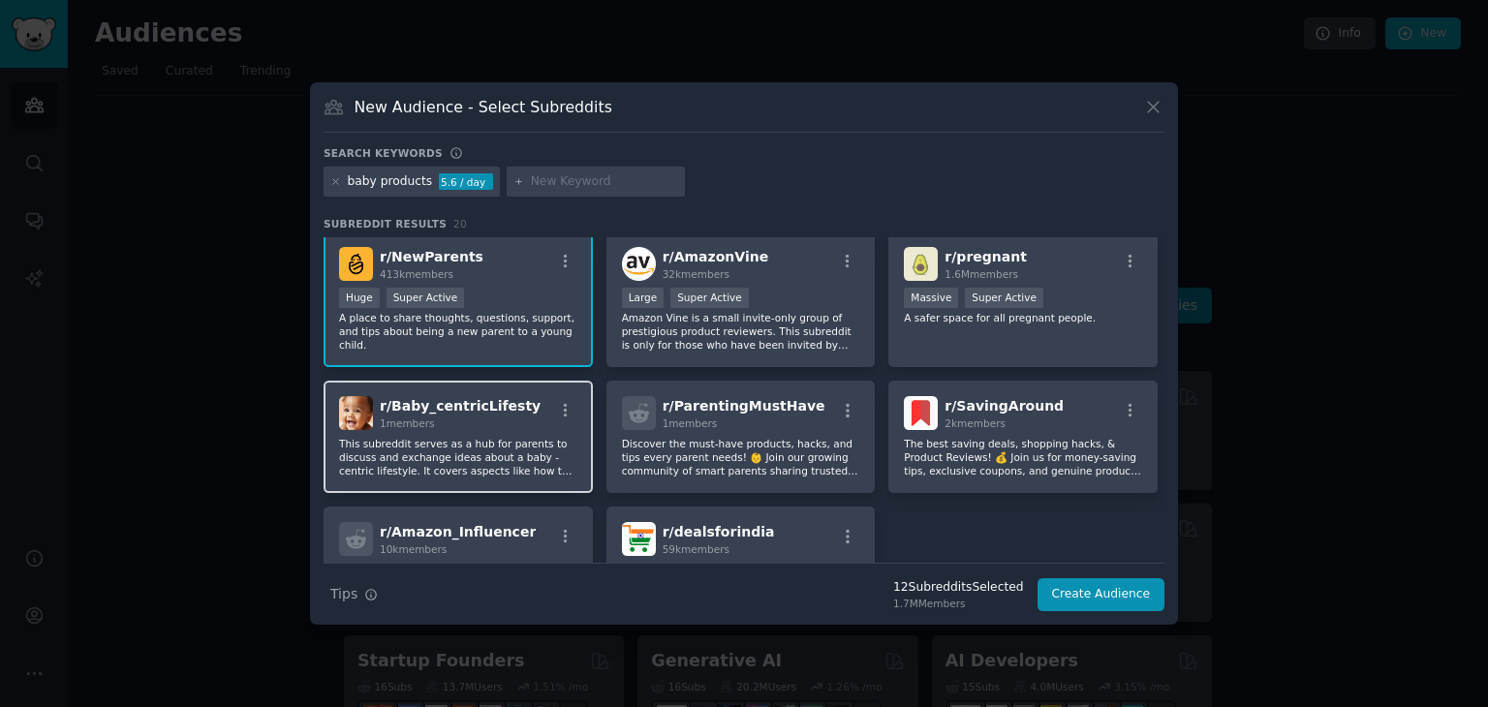
click at [478, 430] on div "r/ Baby_centricLifesty 1 members This subreddit serves as a hub for parents to …" at bounding box center [457, 437] width 269 height 112
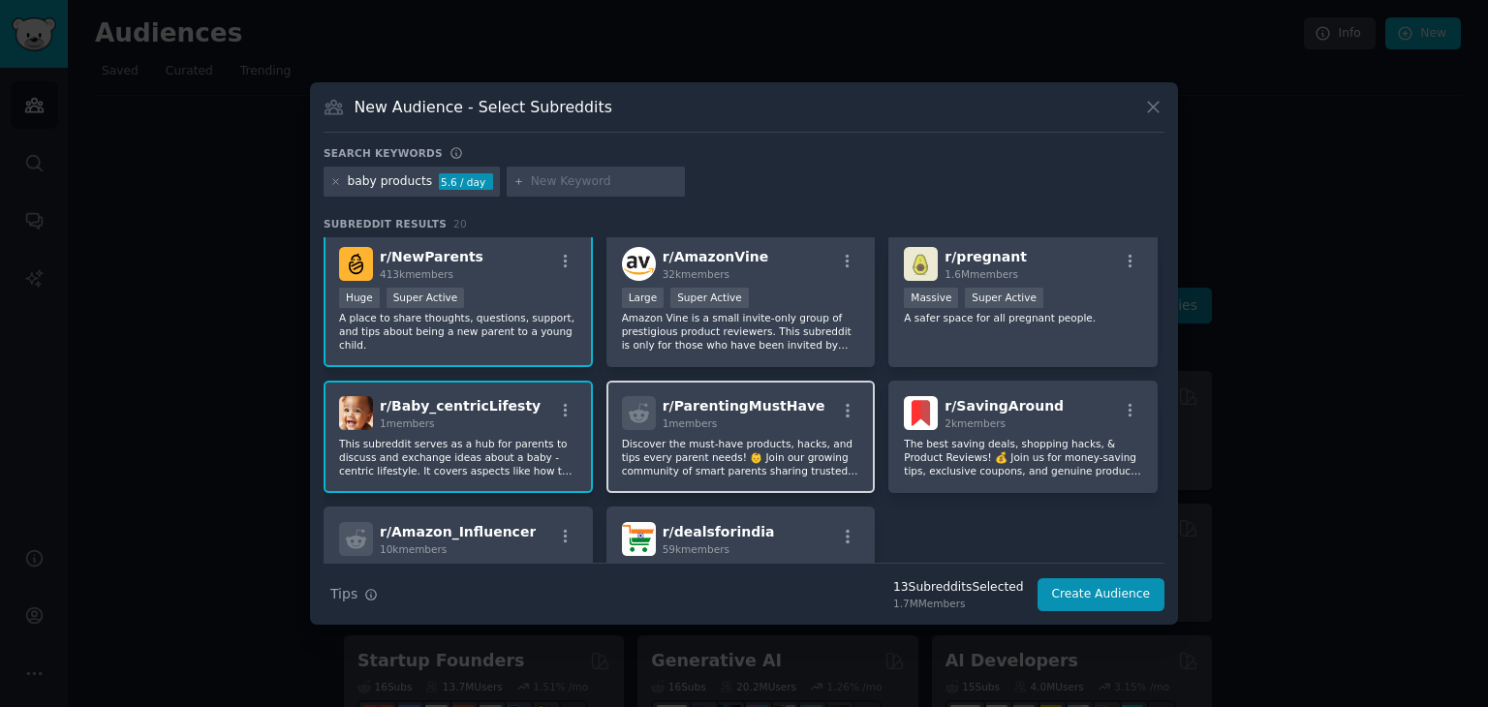
click at [665, 437] on p "Discover the must-have products, hacks, and tips every parent needs! 👶 Join our…" at bounding box center [741, 457] width 238 height 41
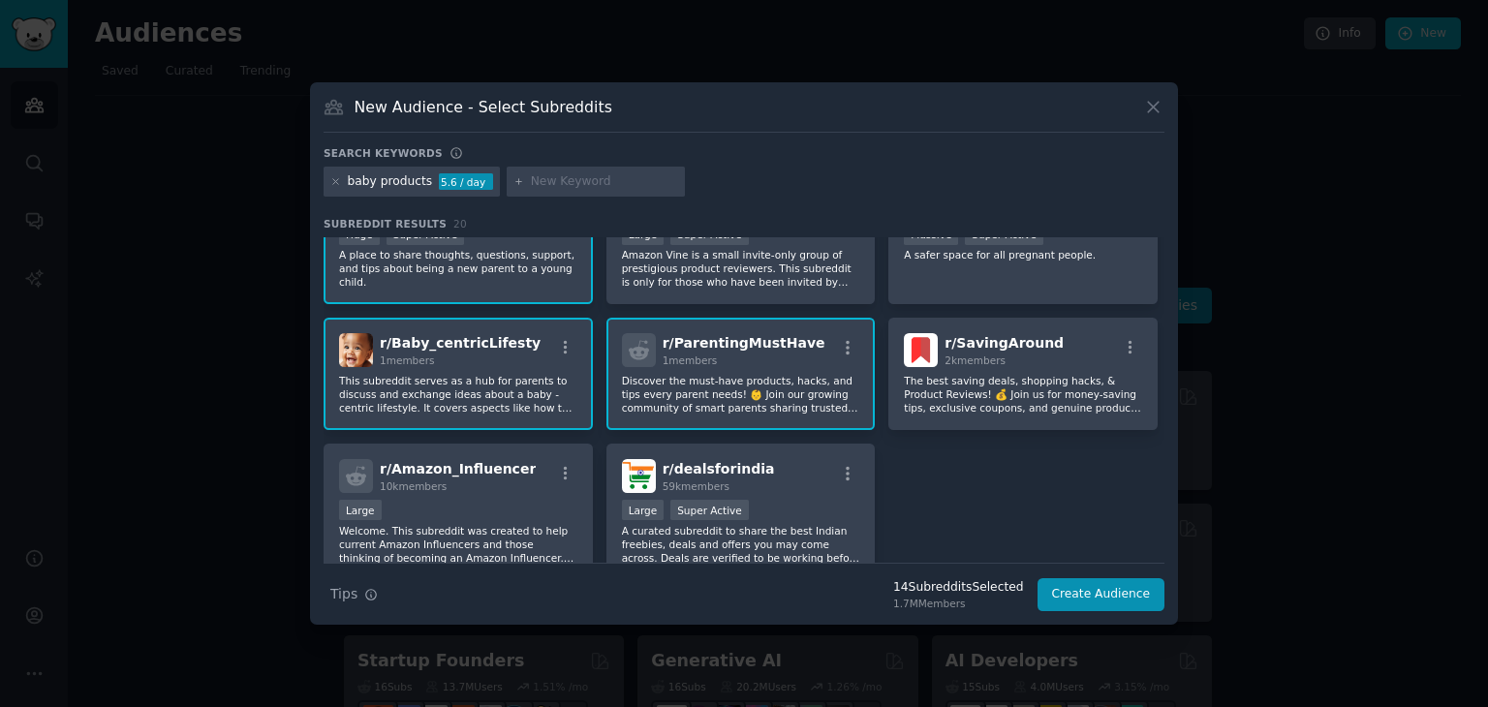
scroll to position [678, 0]
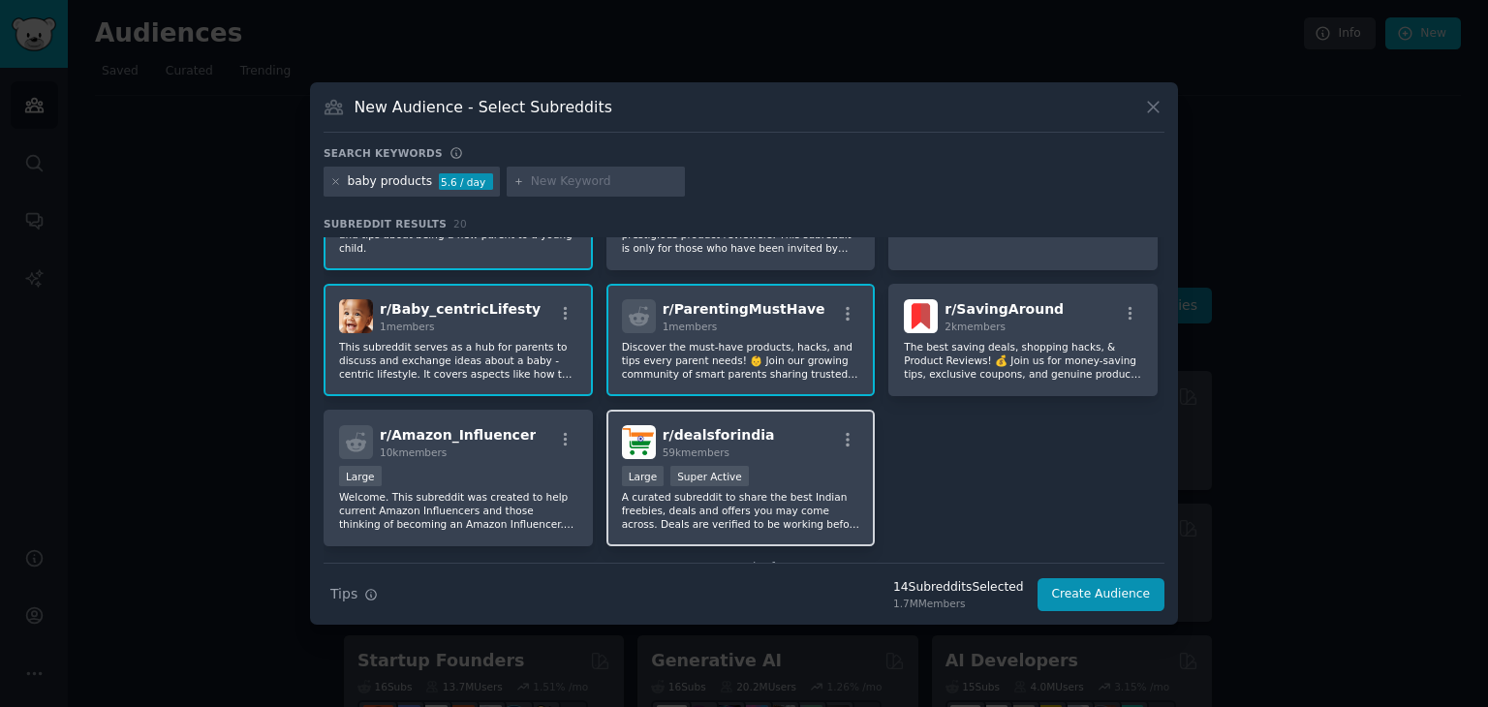
click at [757, 466] on div "Large Super Active" at bounding box center [741, 478] width 238 height 24
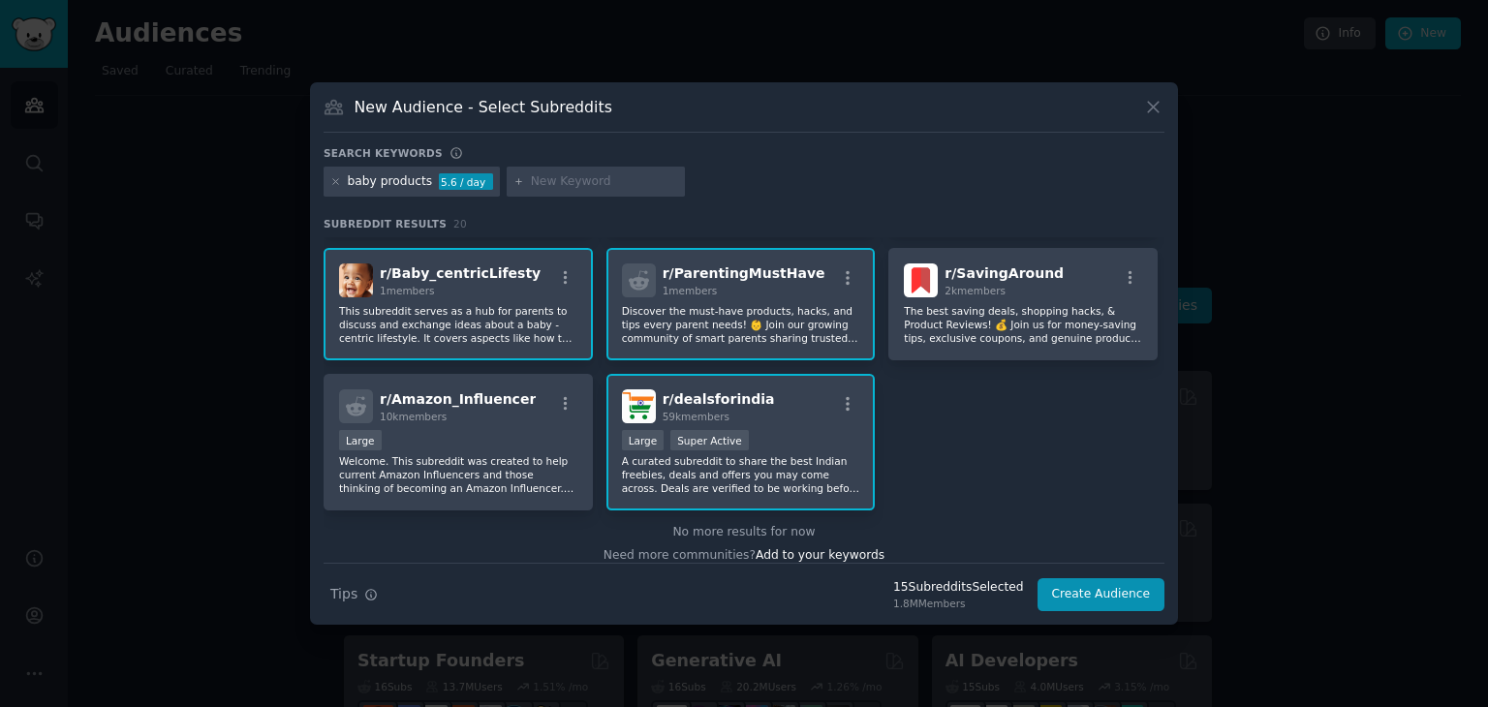
scroll to position [723, 0]
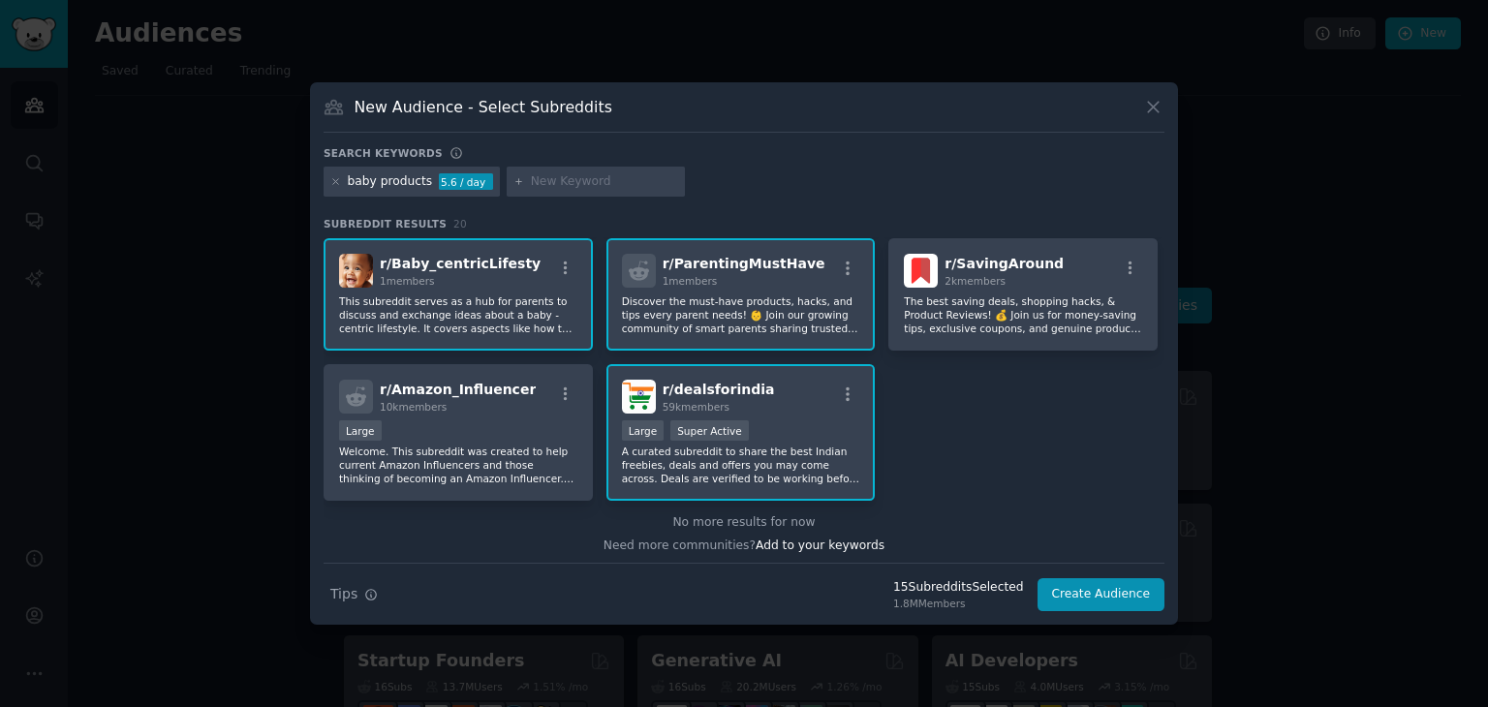
click at [755, 436] on div "Large Super Active" at bounding box center [741, 432] width 238 height 24
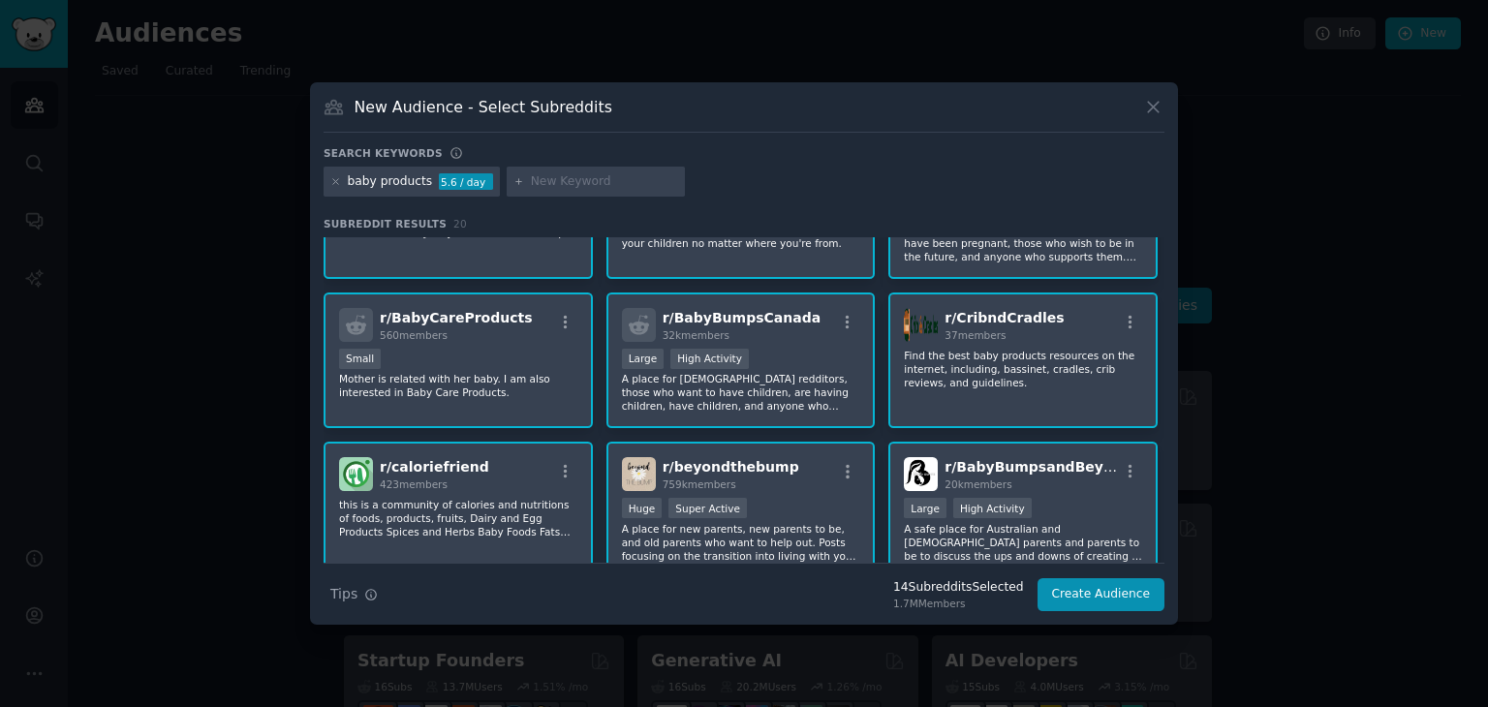
scroll to position [142, 0]
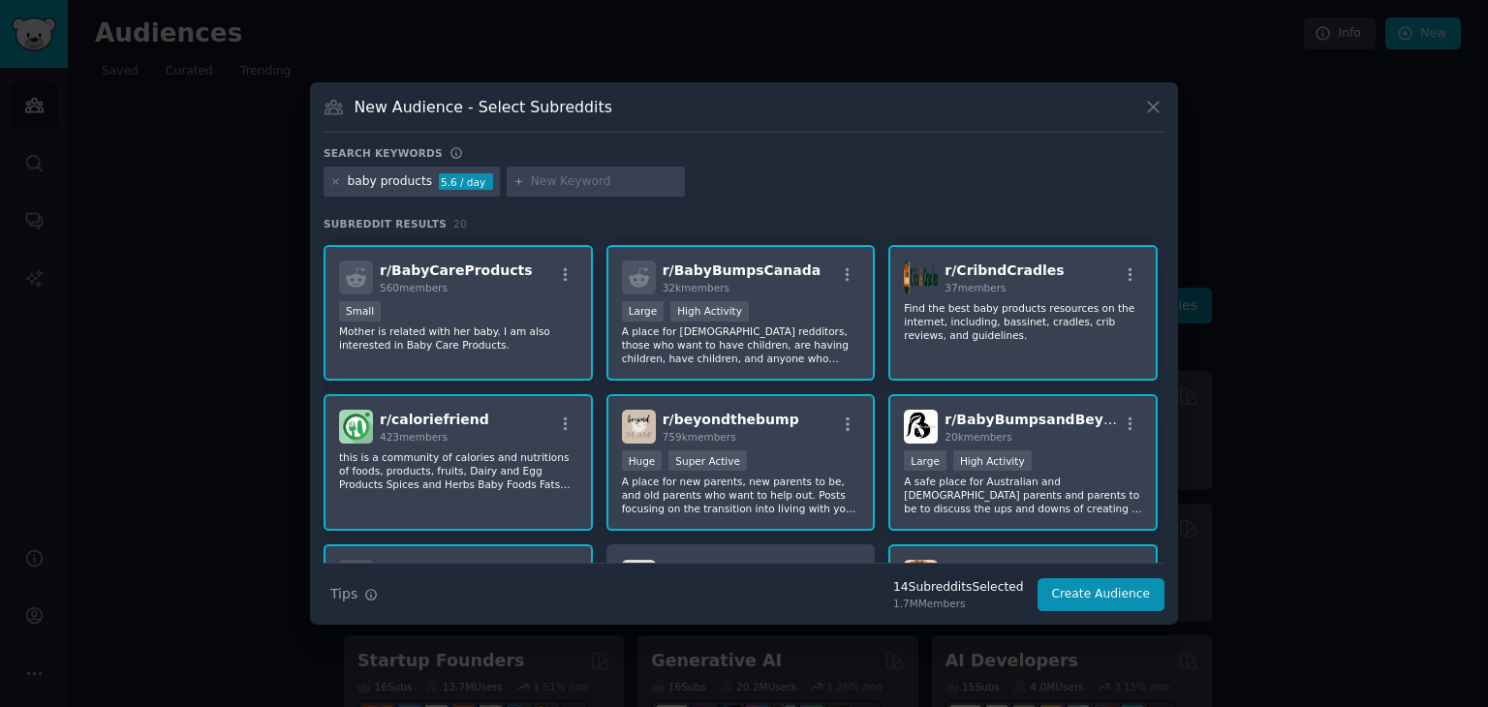
click at [449, 443] on div "r/ caloriefriend 423 members this is a community of calories and nutritions of …" at bounding box center [457, 462] width 269 height 137
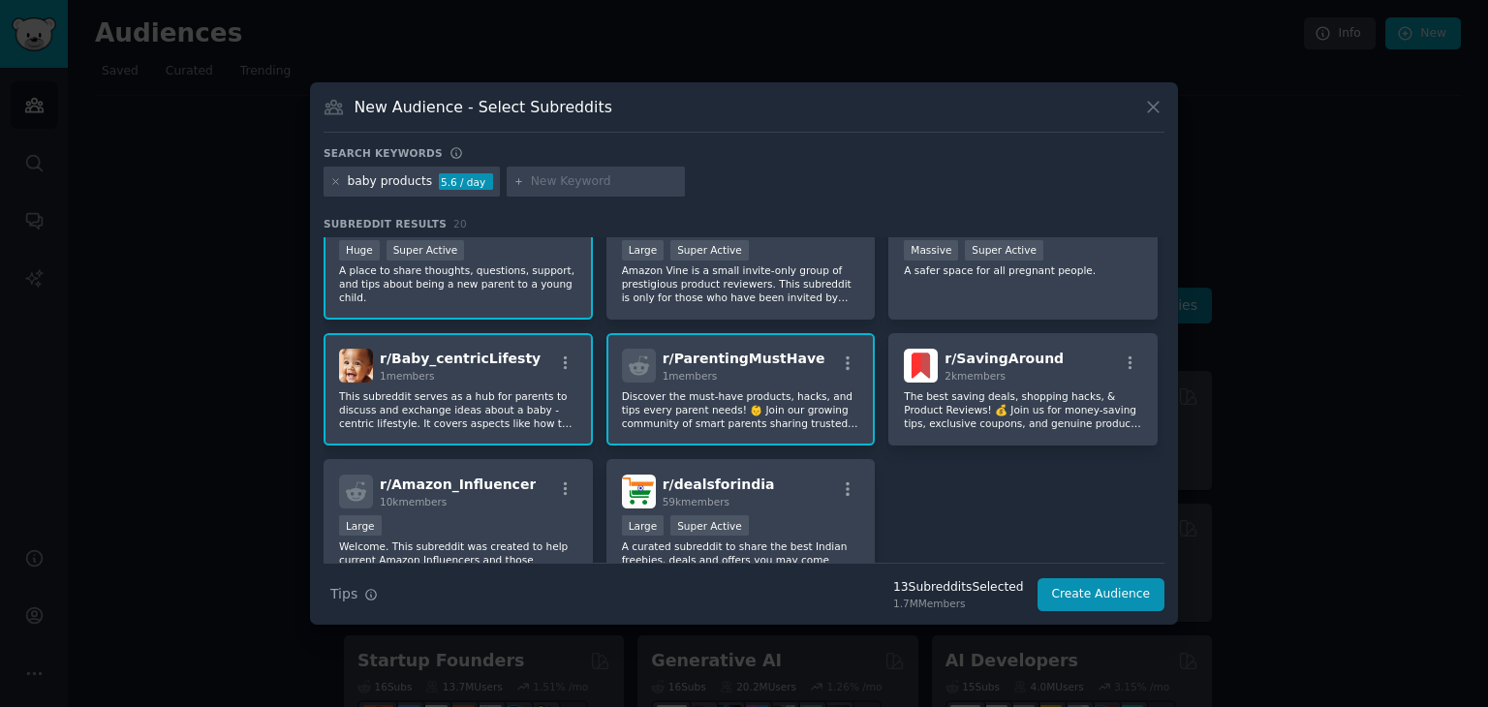
scroll to position [723, 0]
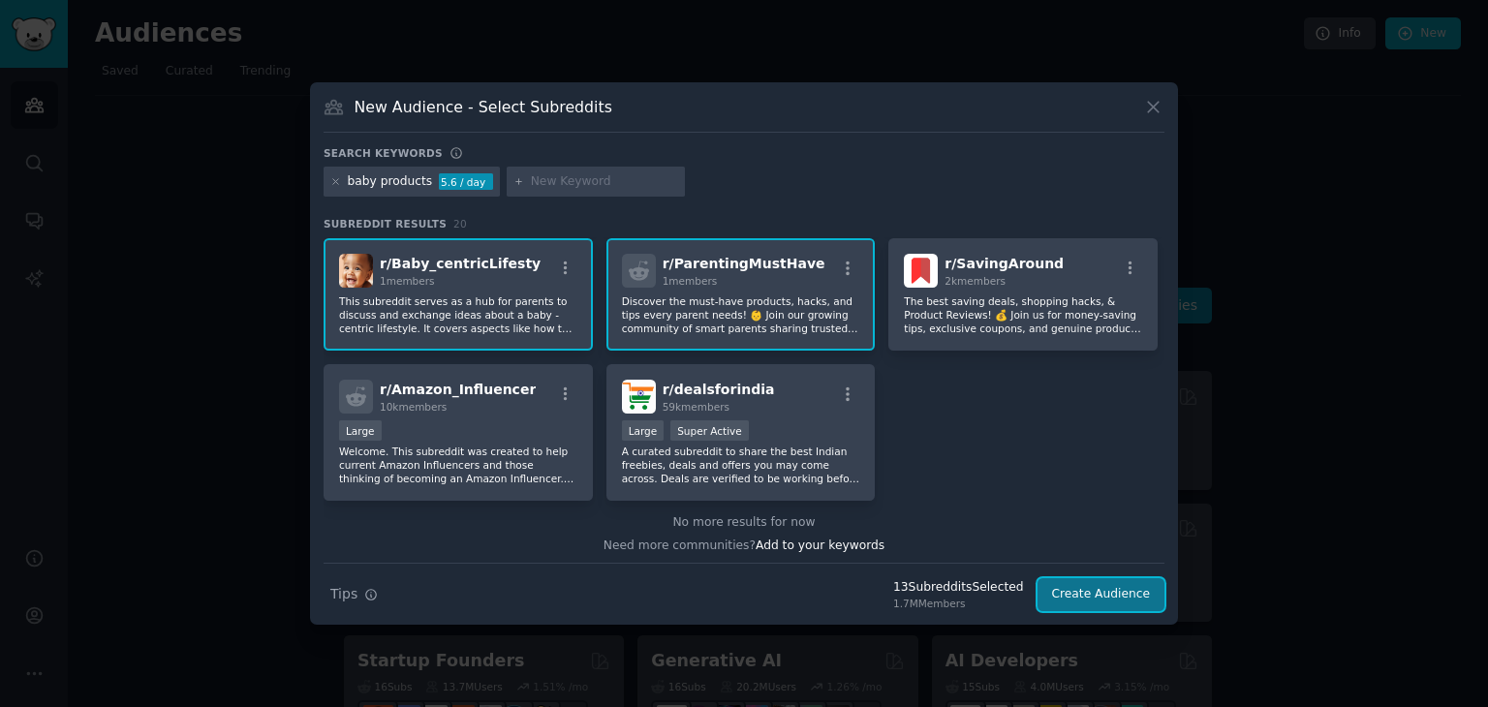
click at [1125, 600] on button "Create Audience" at bounding box center [1101, 594] width 128 height 33
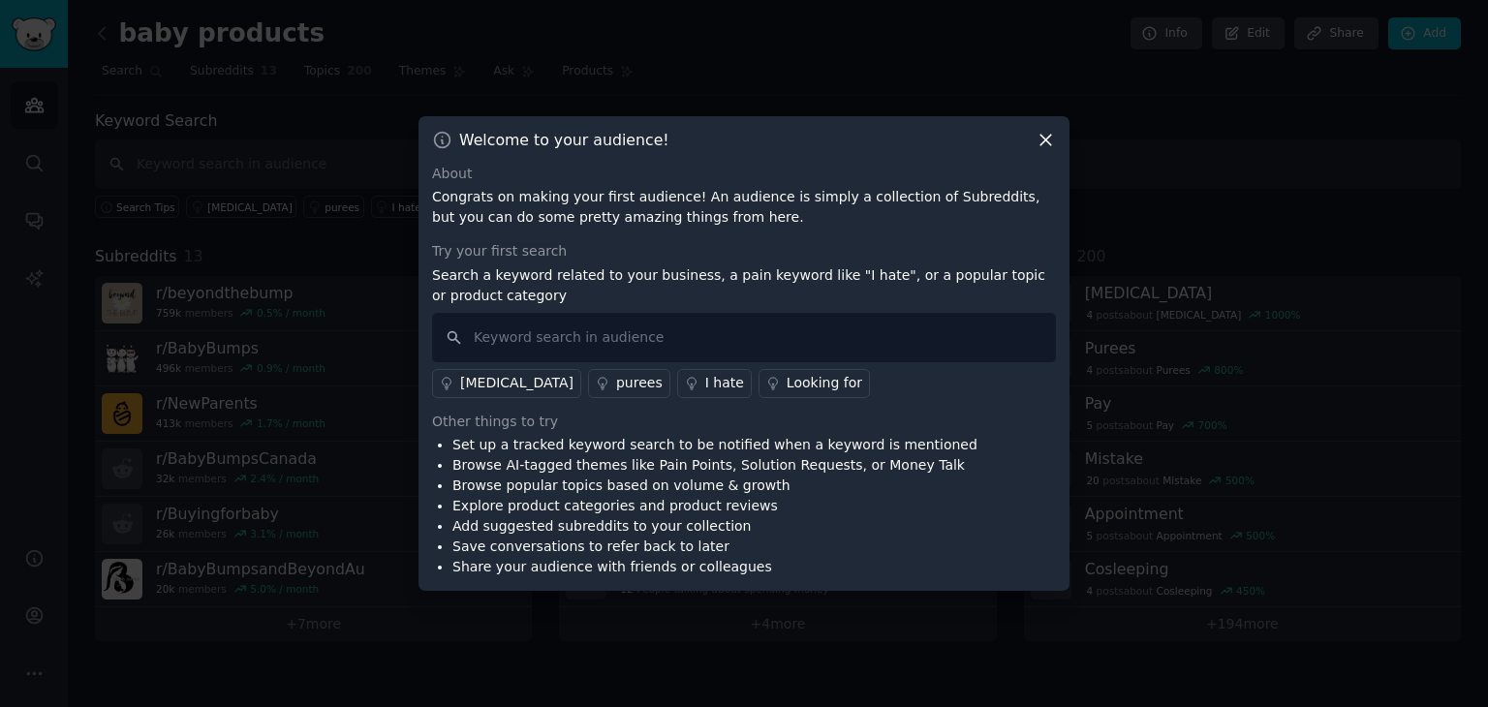
click at [1048, 136] on icon at bounding box center [1045, 140] width 20 height 20
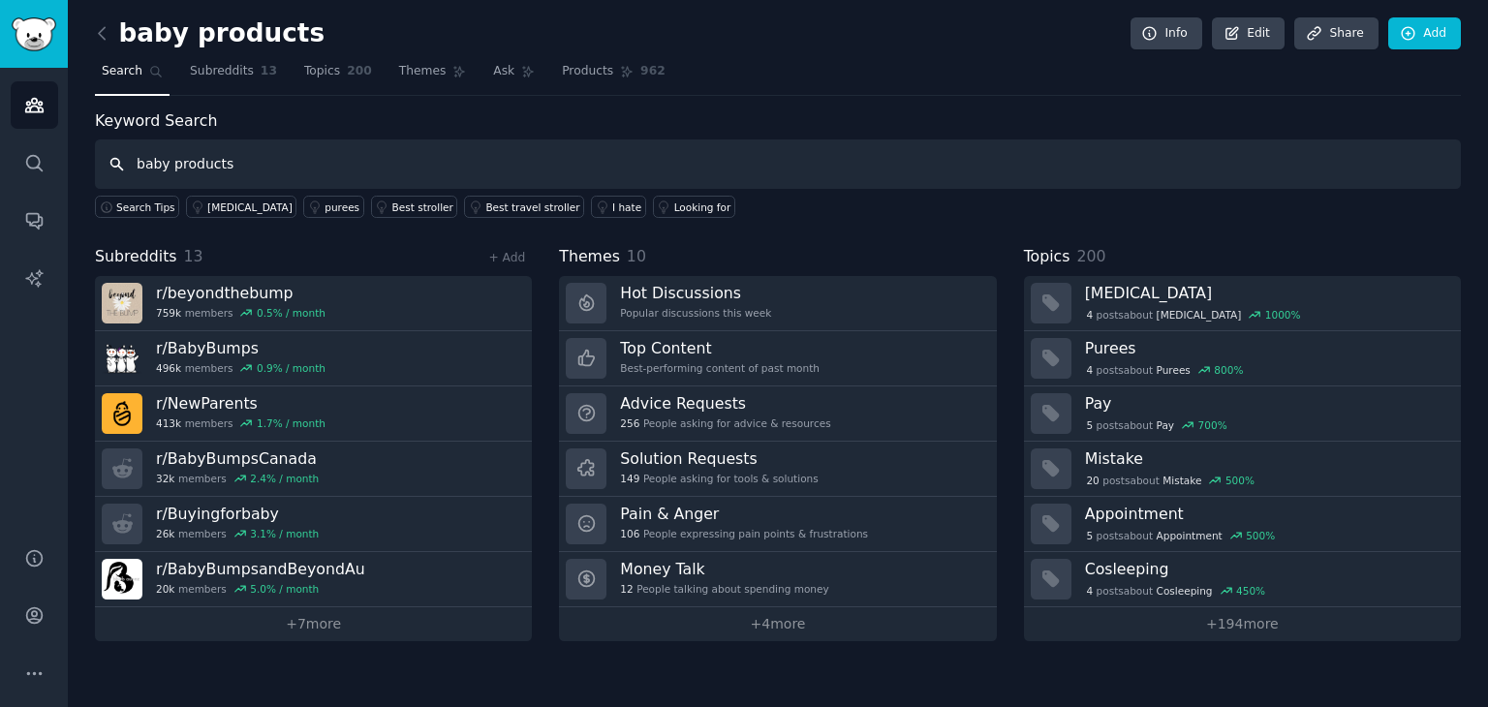
type input "baby products"
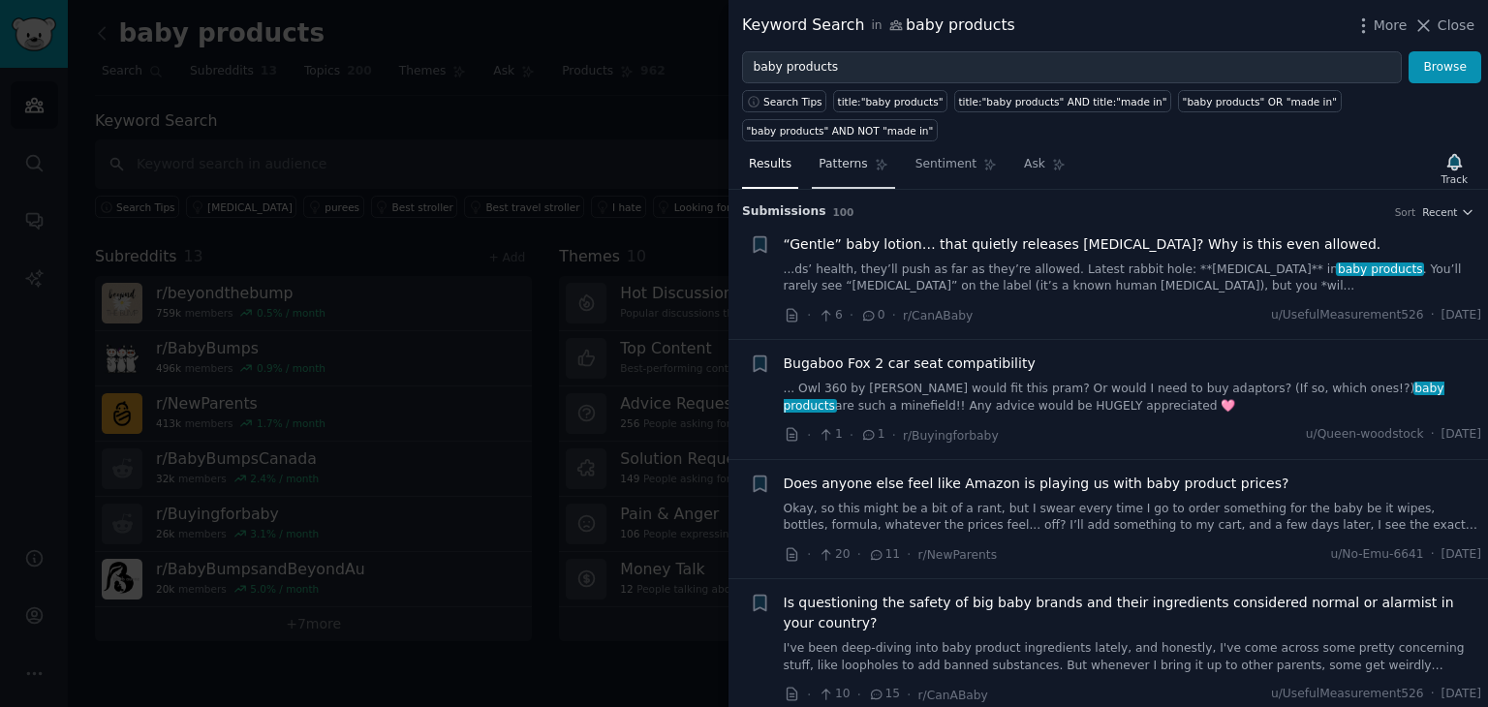
click at [841, 156] on span "Patterns" at bounding box center [842, 164] width 48 height 17
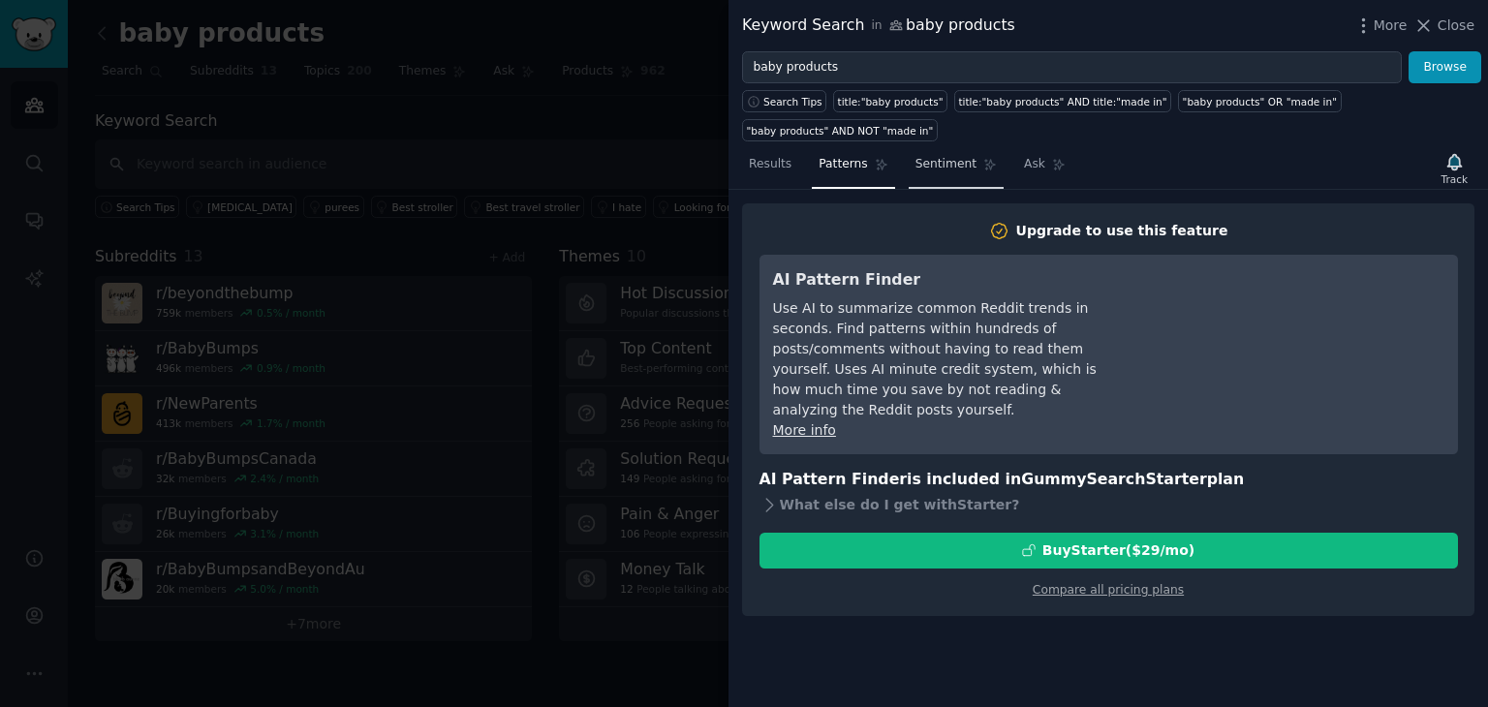
click at [938, 149] on link "Sentiment" at bounding box center [955, 169] width 95 height 40
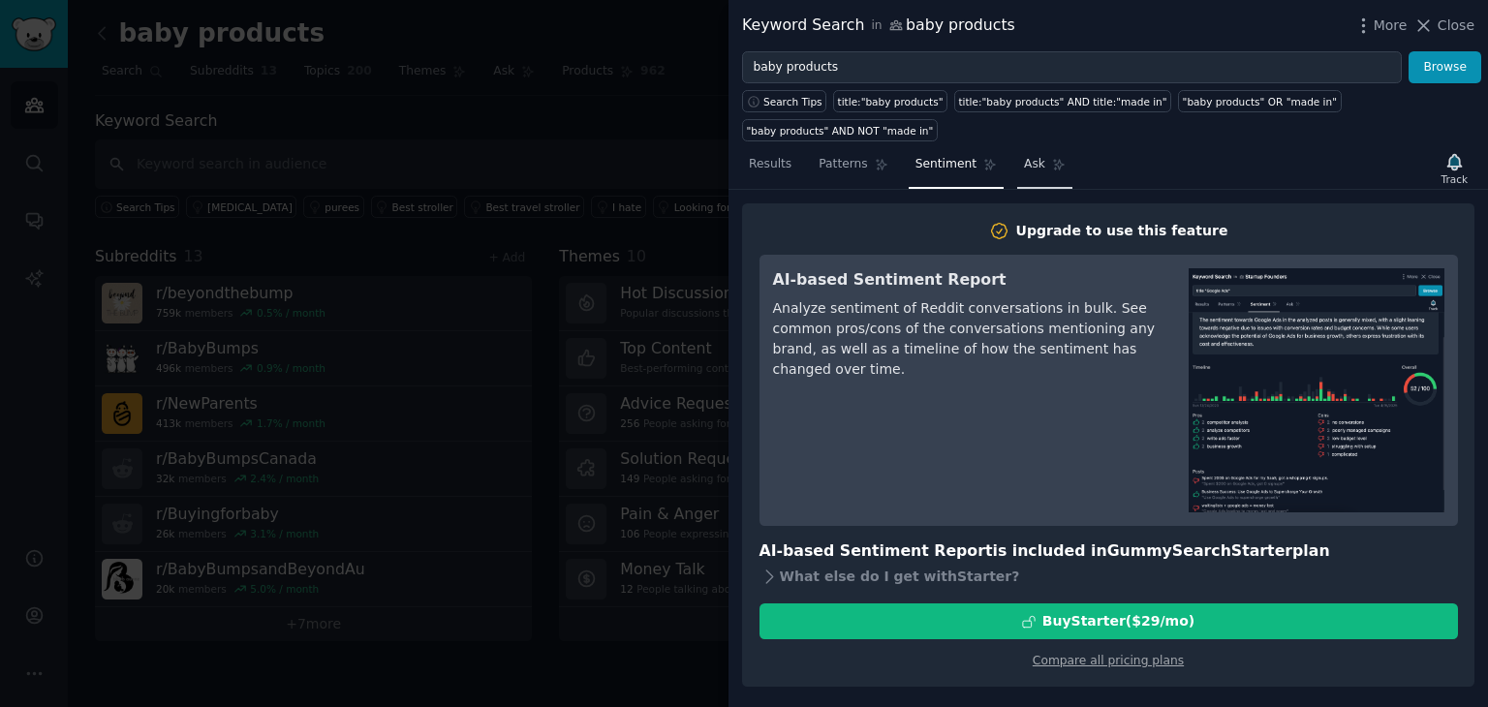
click at [1024, 156] on span "Ask" at bounding box center [1034, 164] width 21 height 17
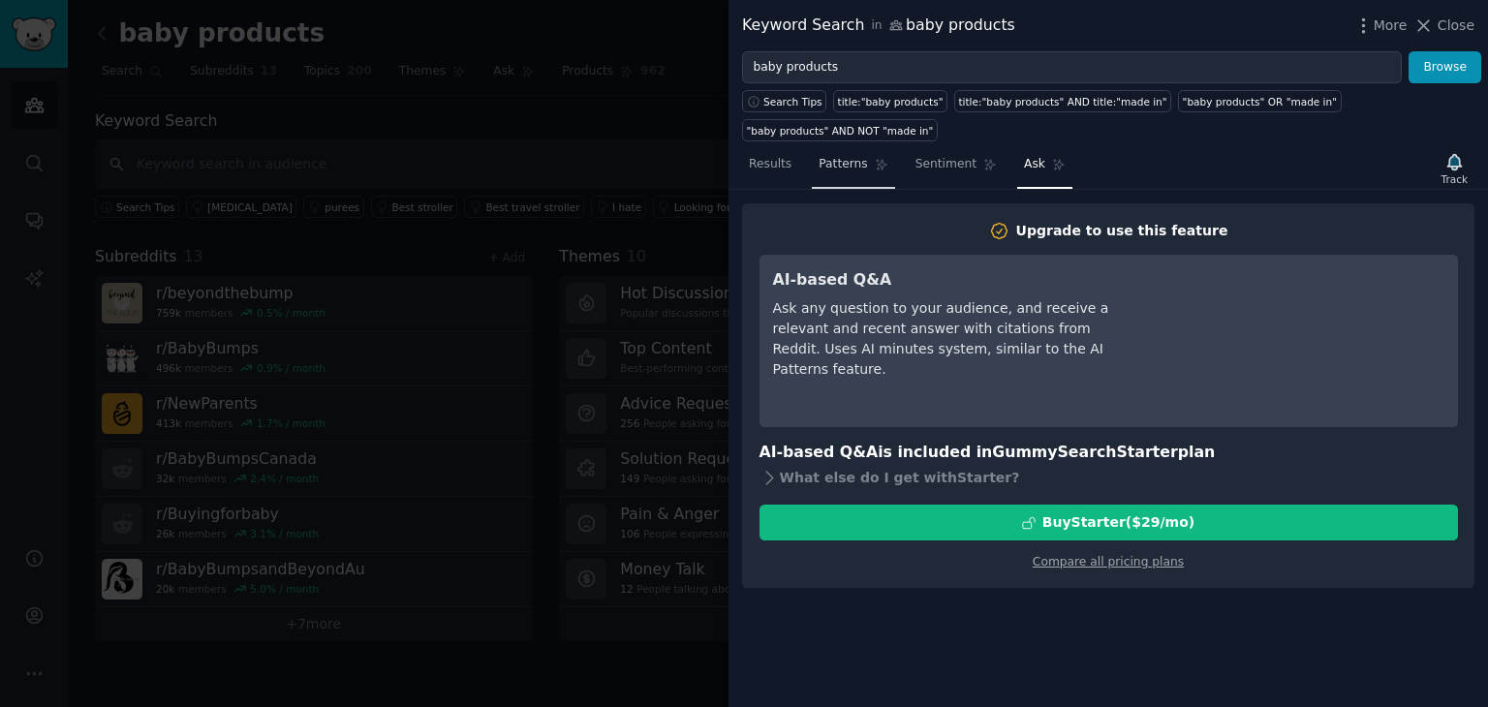
click at [821, 156] on span "Patterns" at bounding box center [842, 164] width 48 height 17
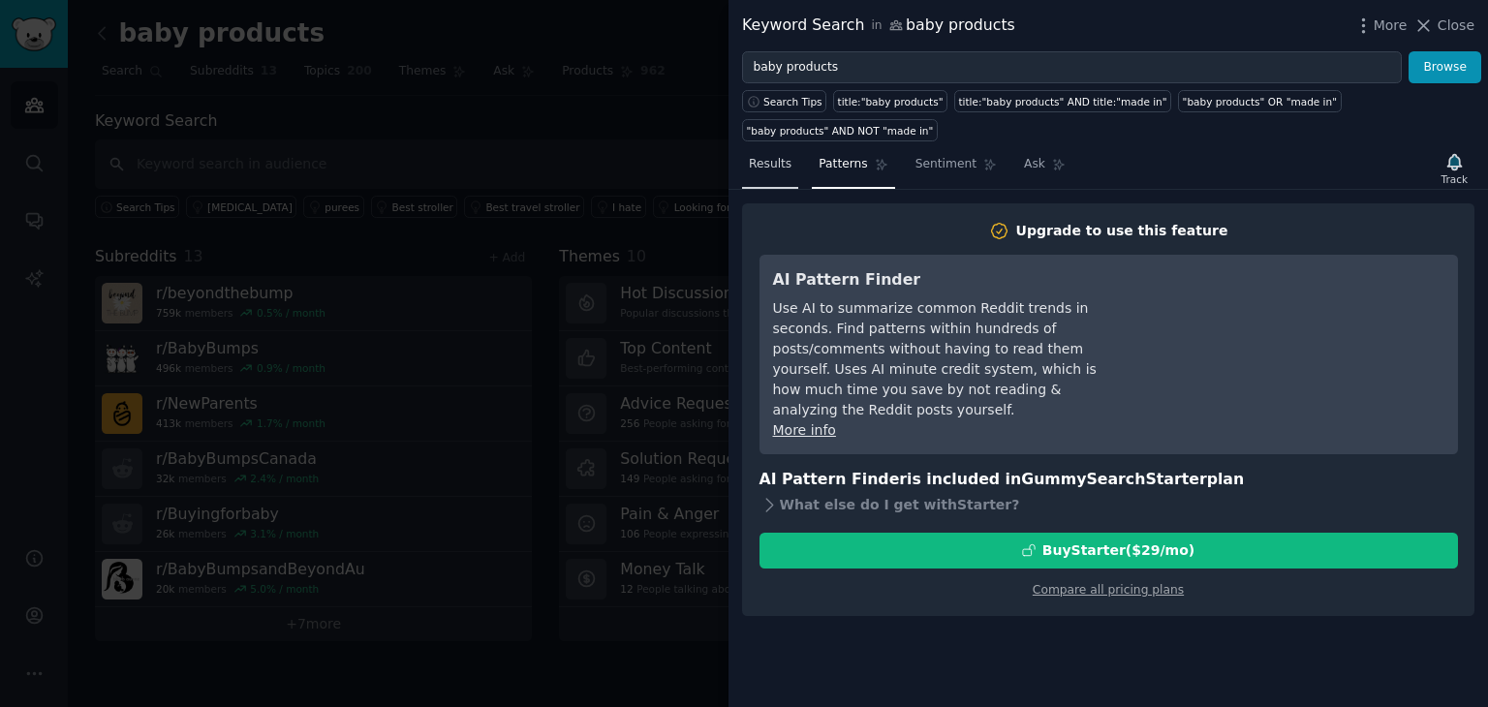
click at [753, 149] on link "Results" at bounding box center [770, 169] width 56 height 40
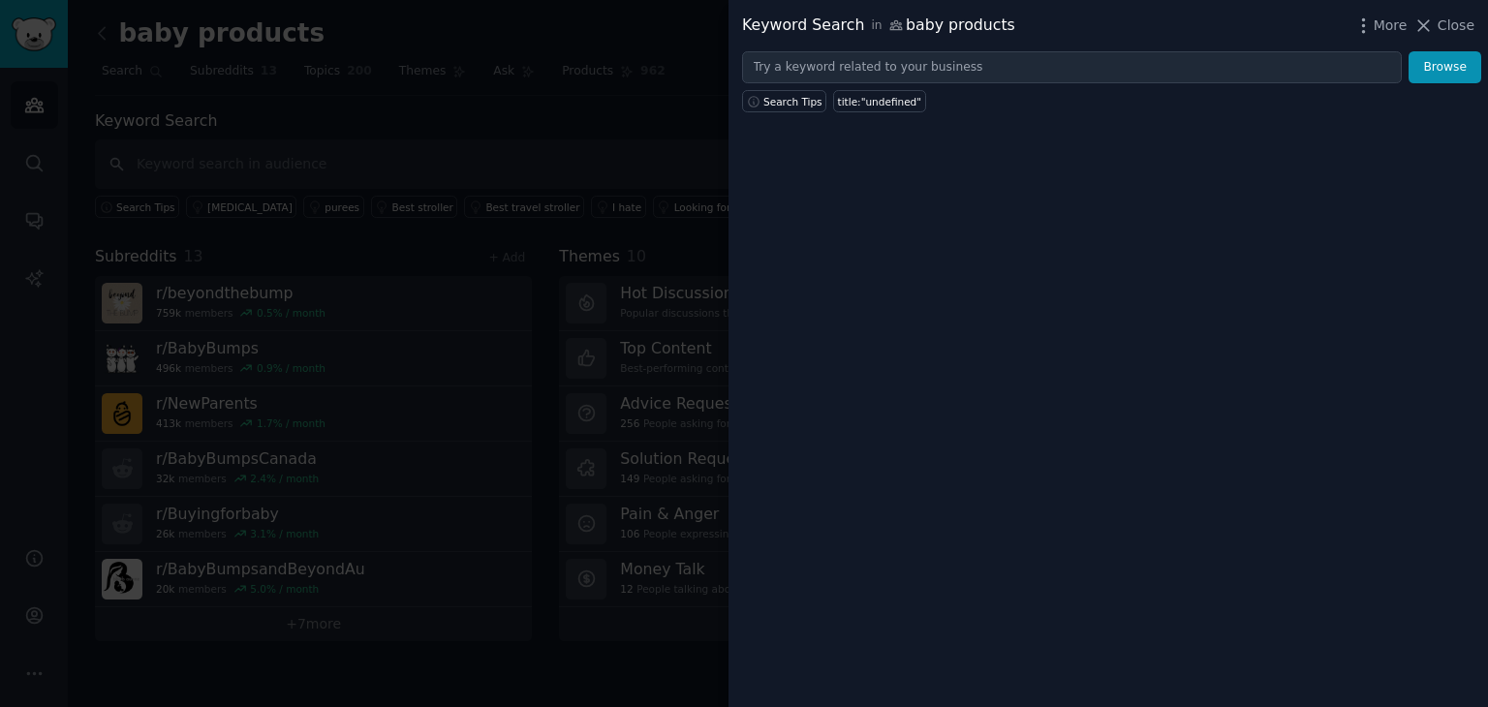
click at [626, 213] on div at bounding box center [744, 353] width 1488 height 707
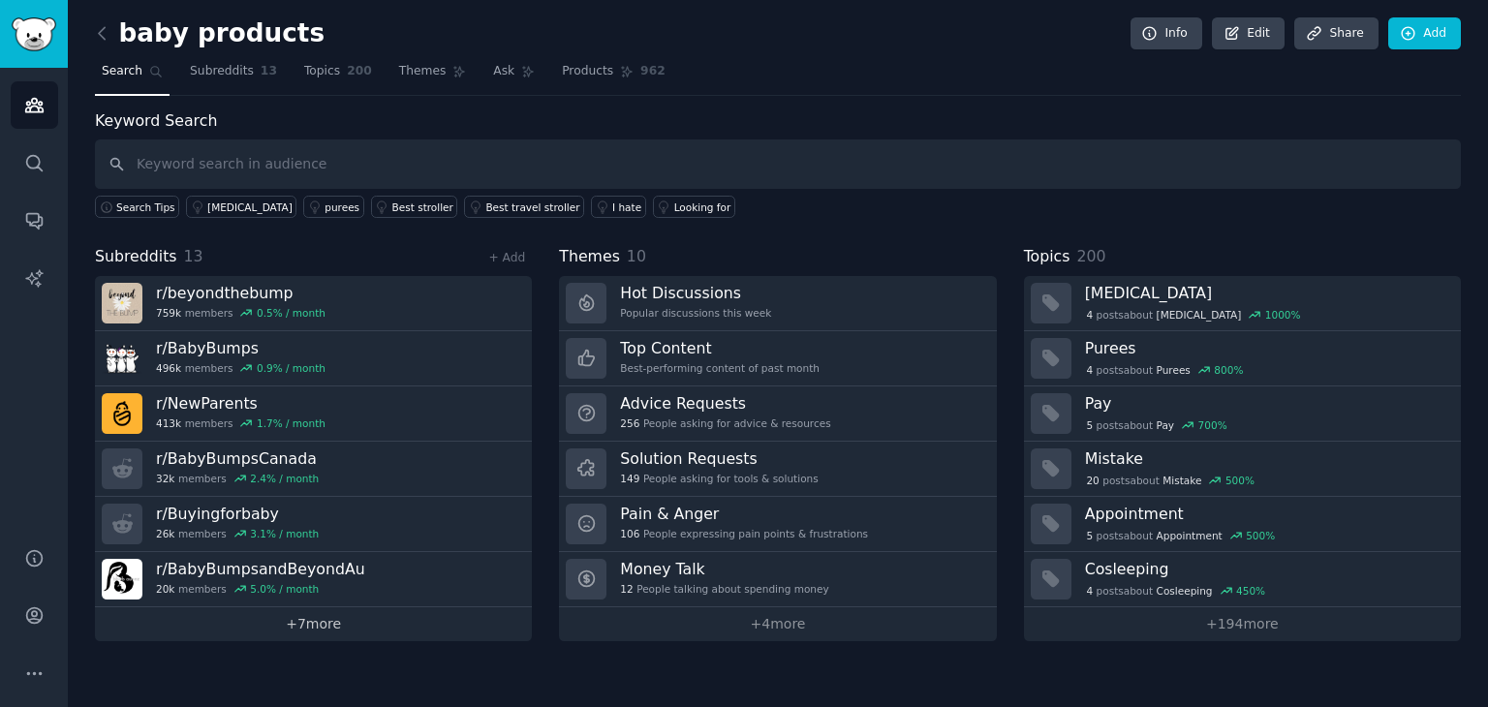
click at [319, 625] on link "+ 7 more" at bounding box center [313, 624] width 437 height 34
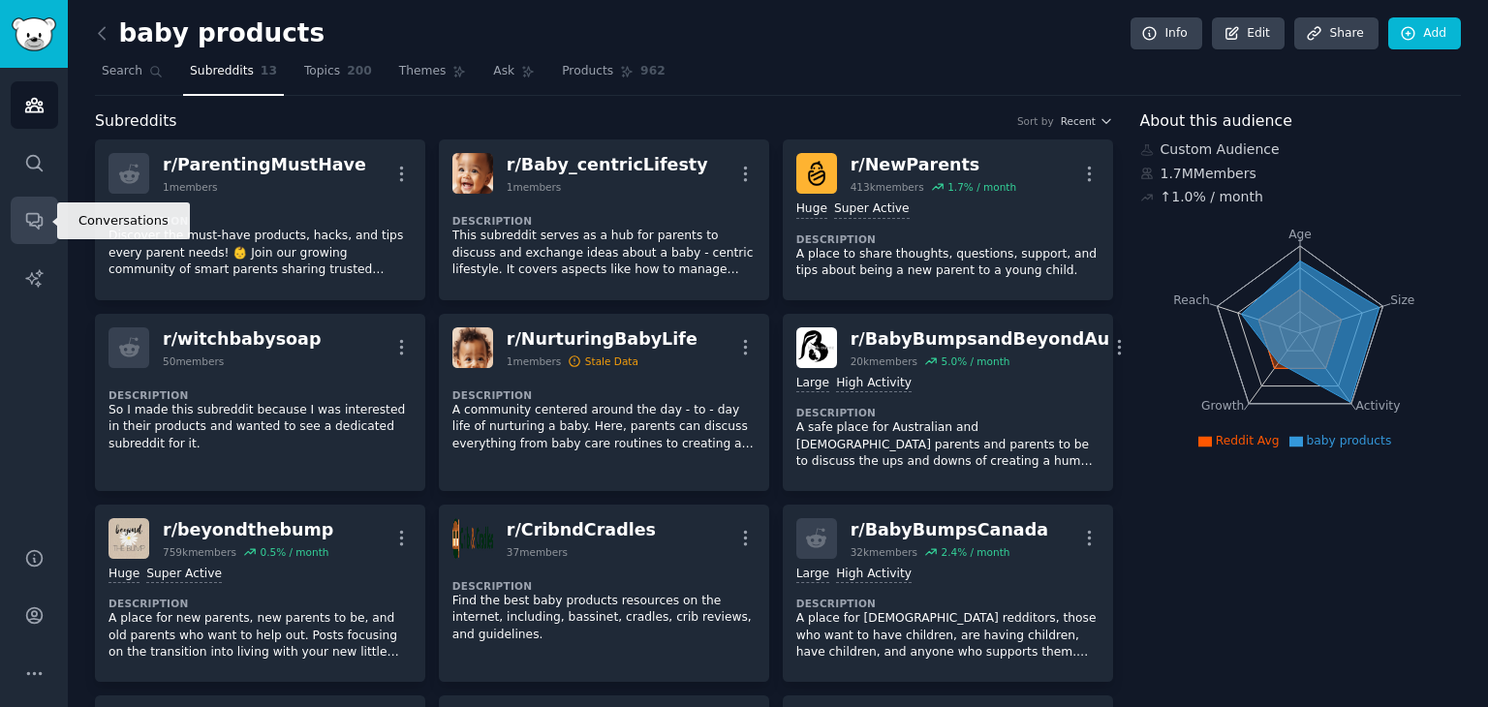
click at [40, 217] on icon "Sidebar" at bounding box center [33, 221] width 15 height 15
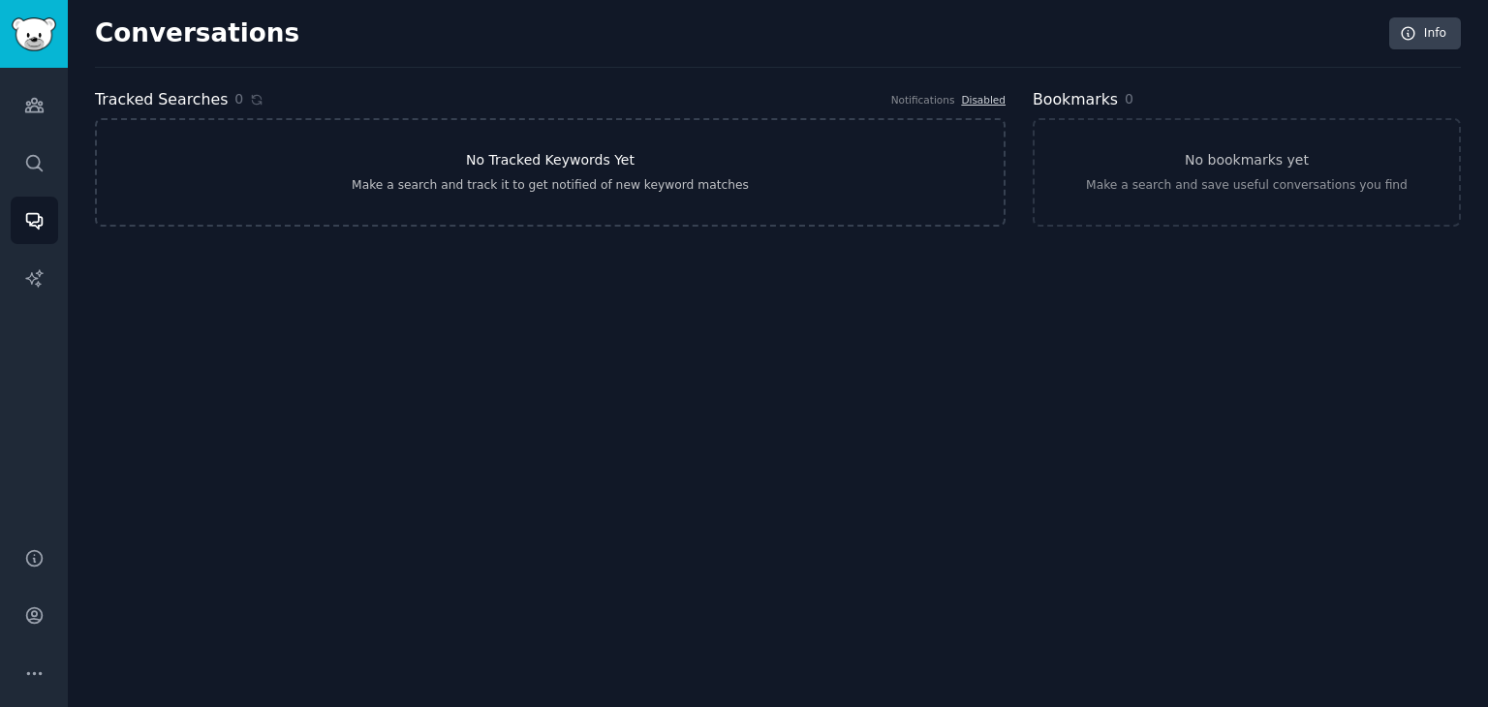
click at [669, 180] on div "Make a search and track it to get notified of new keyword matches" at bounding box center [550, 185] width 397 height 17
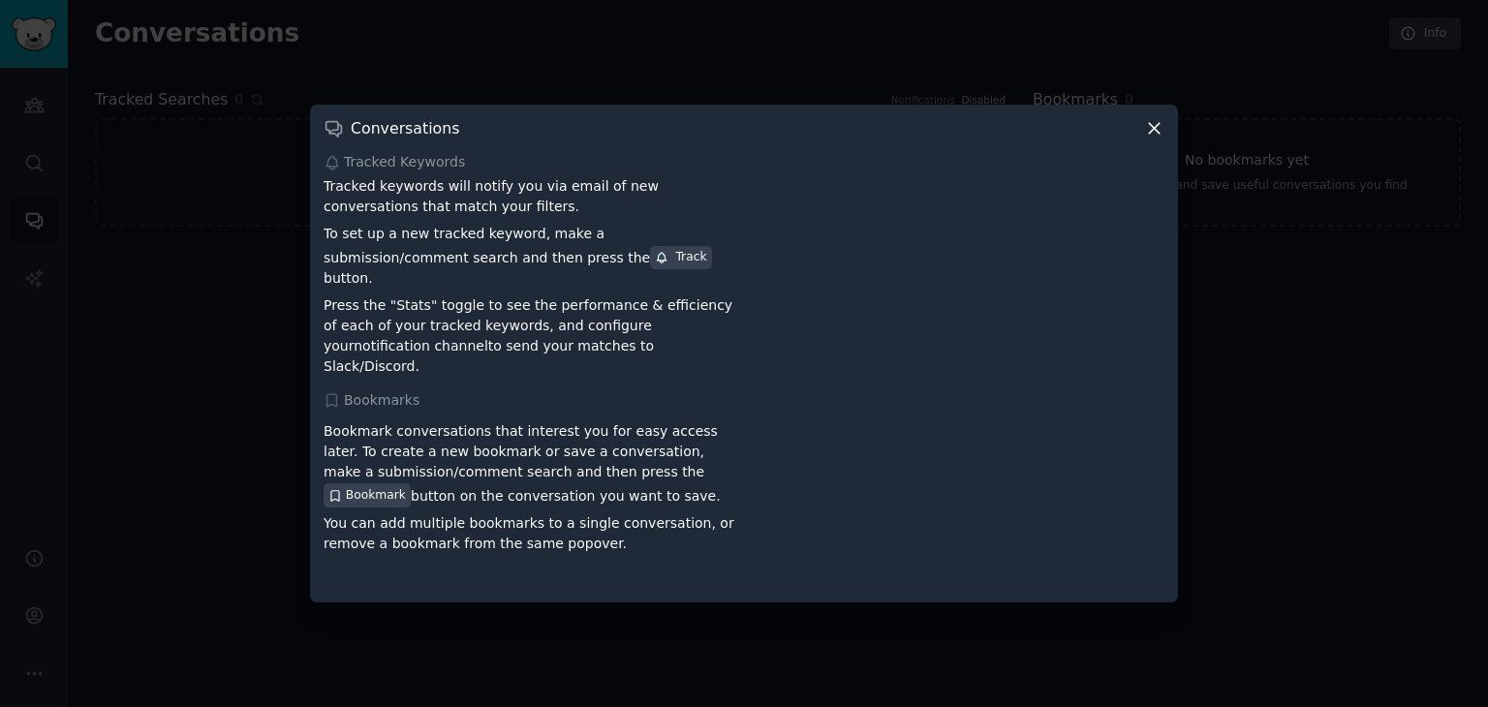
click at [1153, 135] on icon at bounding box center [1154, 129] width 11 height 11
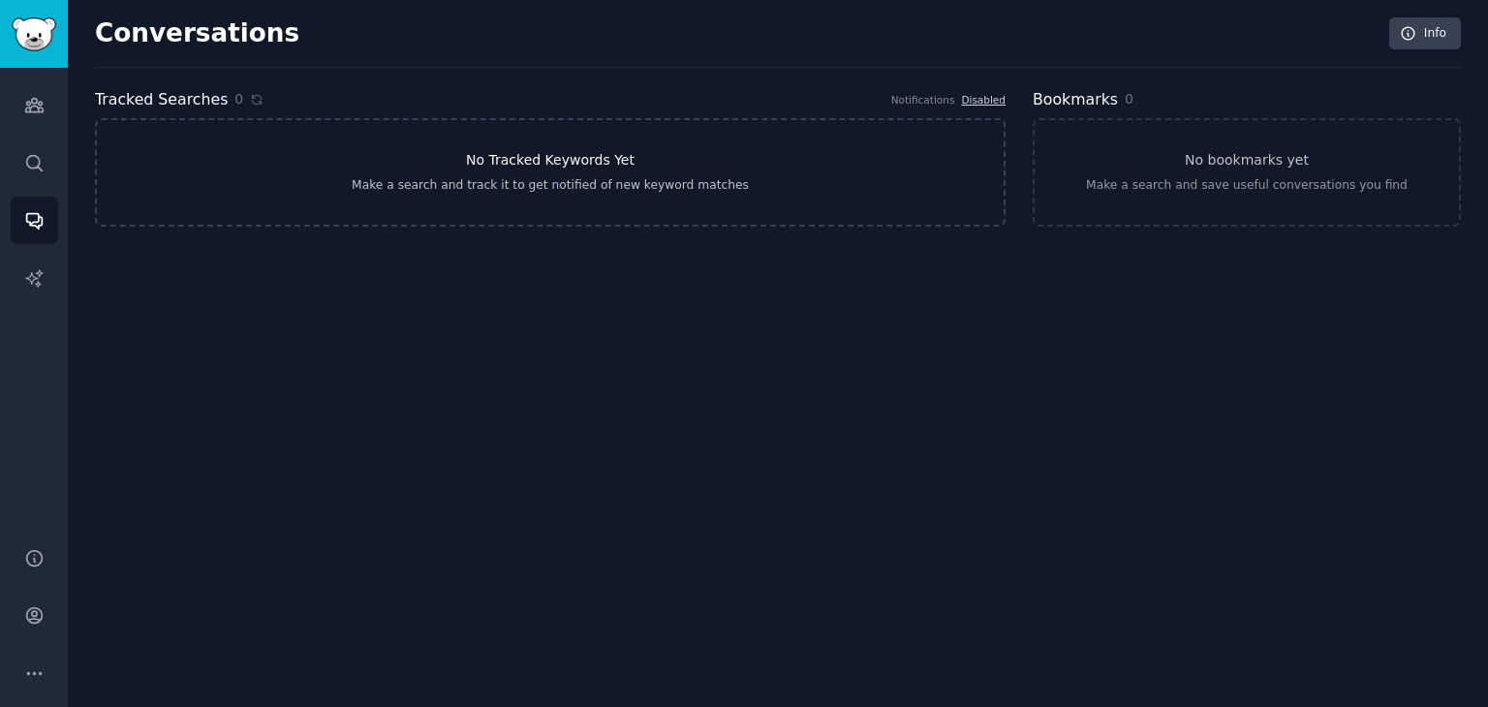
click at [508, 171] on link "No Tracked Keywords Yet Make a search and track it to get notified of new keywo…" at bounding box center [550, 172] width 910 height 108
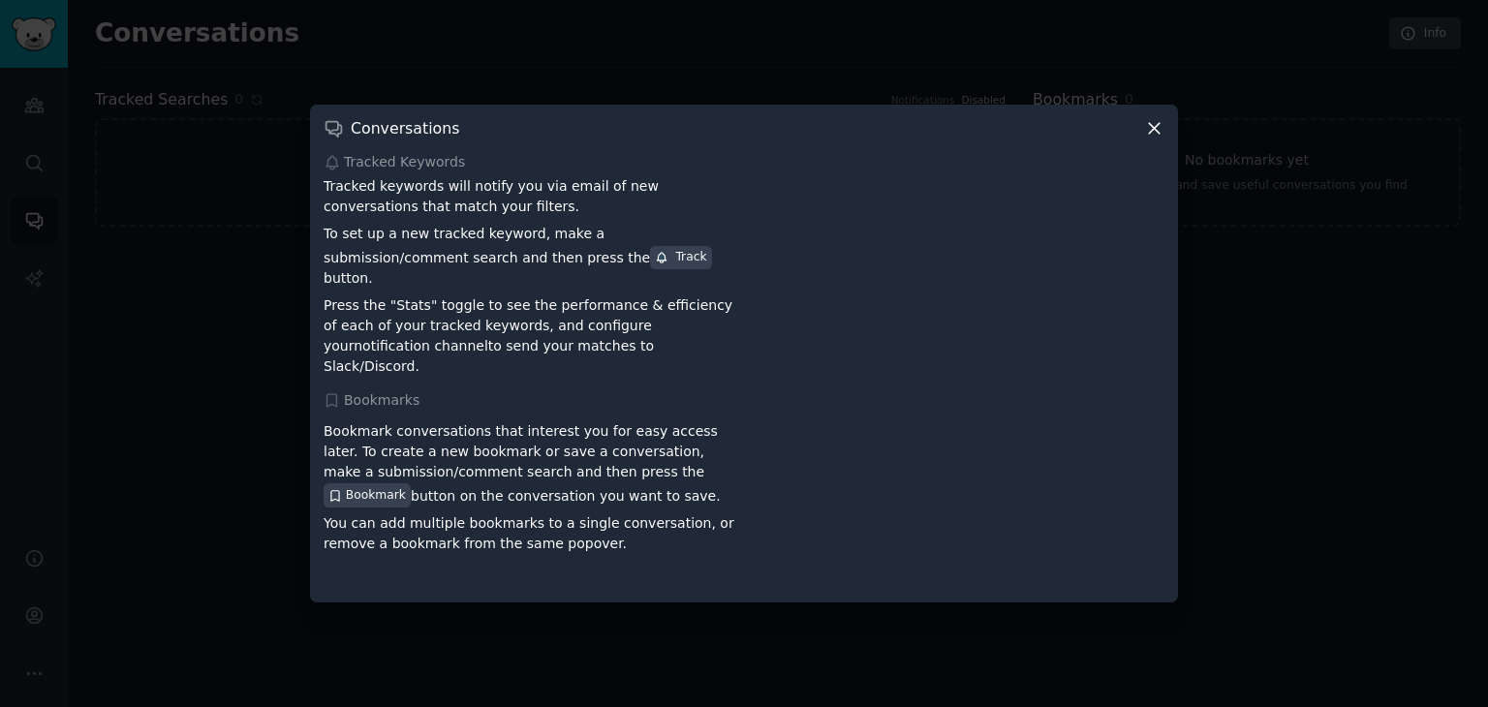
click at [1150, 139] on icon at bounding box center [1154, 128] width 20 height 20
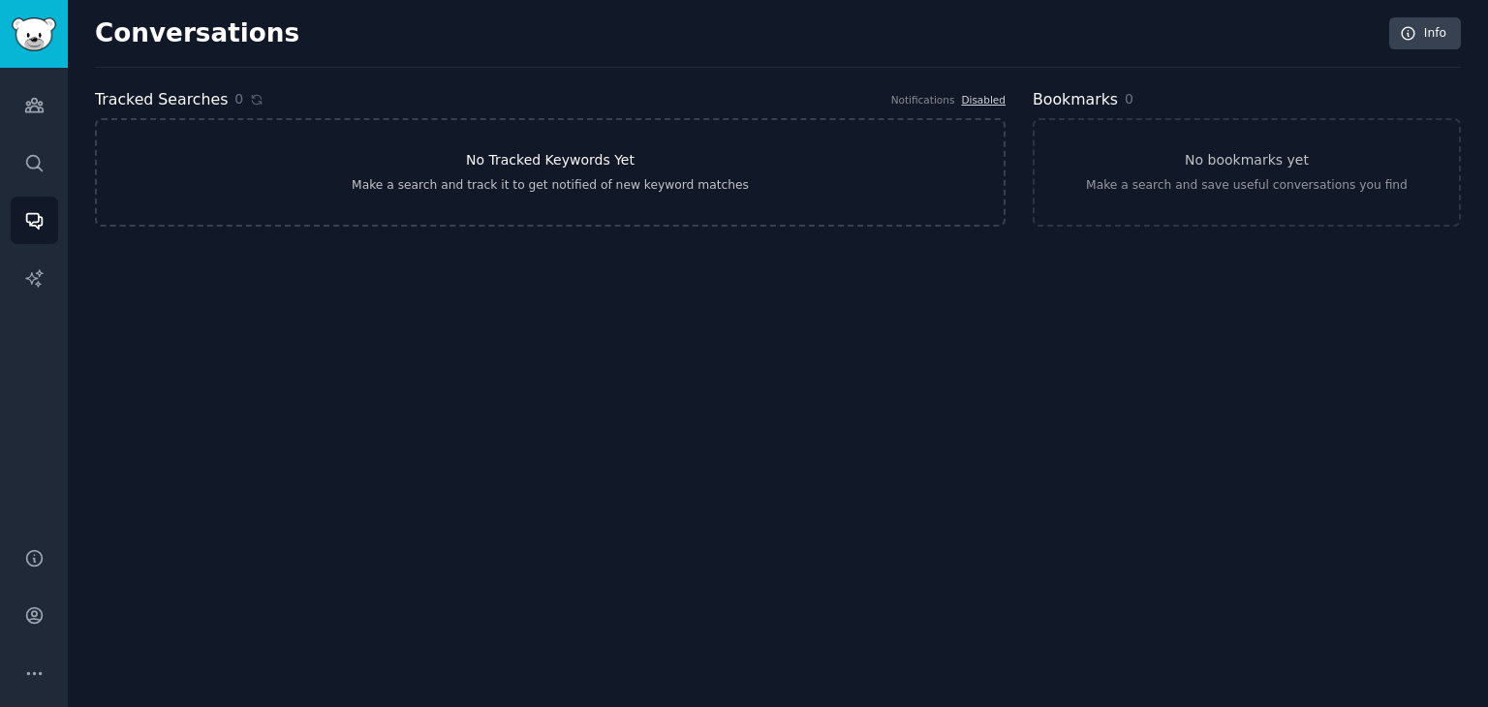
click at [477, 197] on link "No Tracked Keywords Yet Make a search and track it to get notified of new keywo…" at bounding box center [550, 172] width 910 height 108
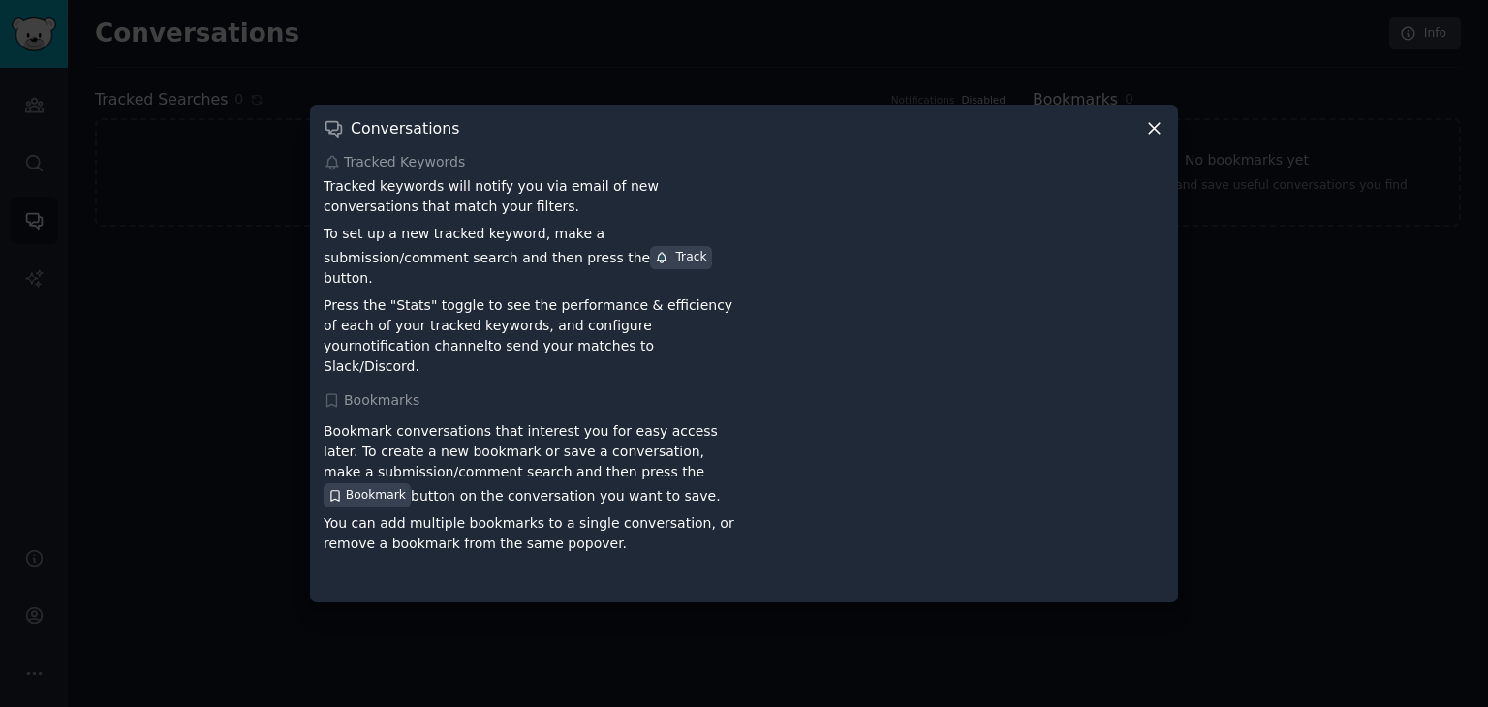
click at [1149, 135] on icon at bounding box center [1154, 129] width 11 height 11
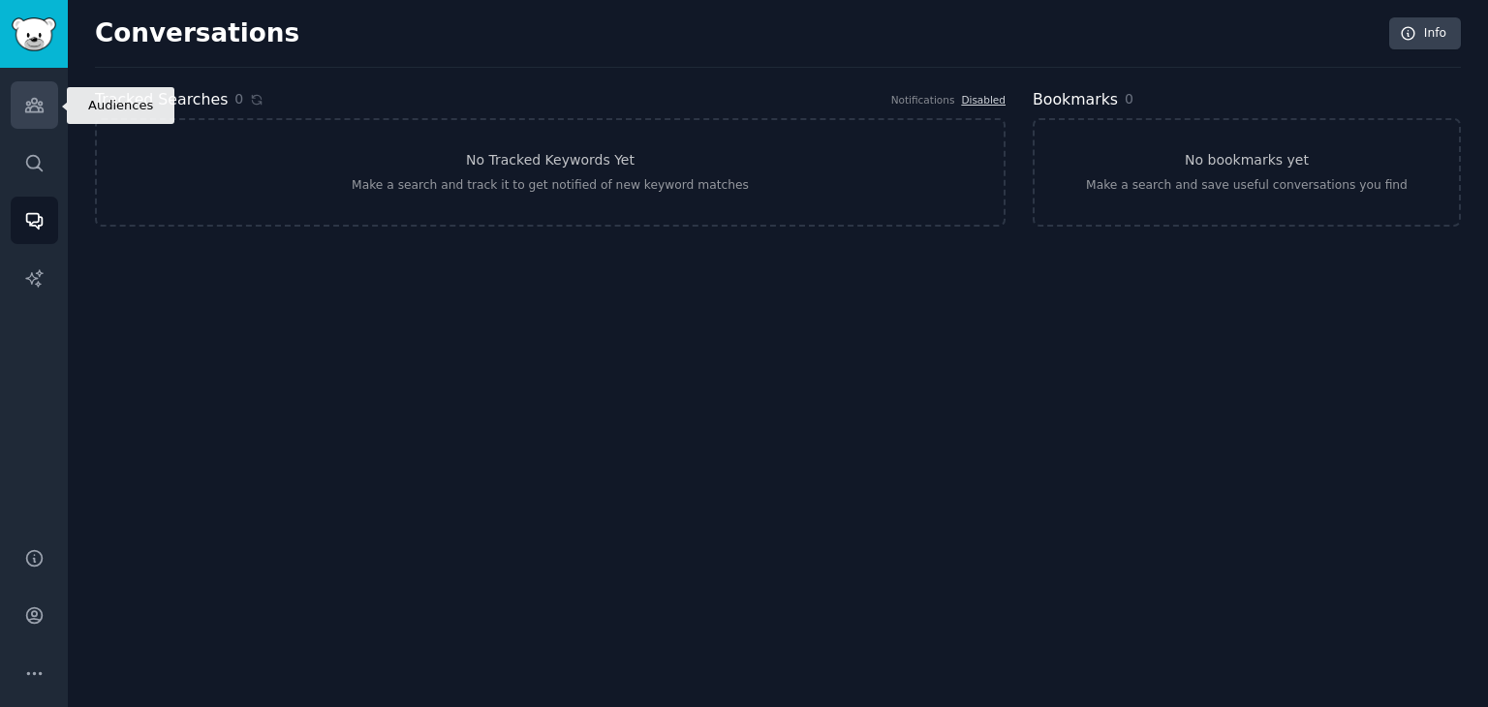
click at [38, 102] on icon "Sidebar" at bounding box center [33, 106] width 17 height 14
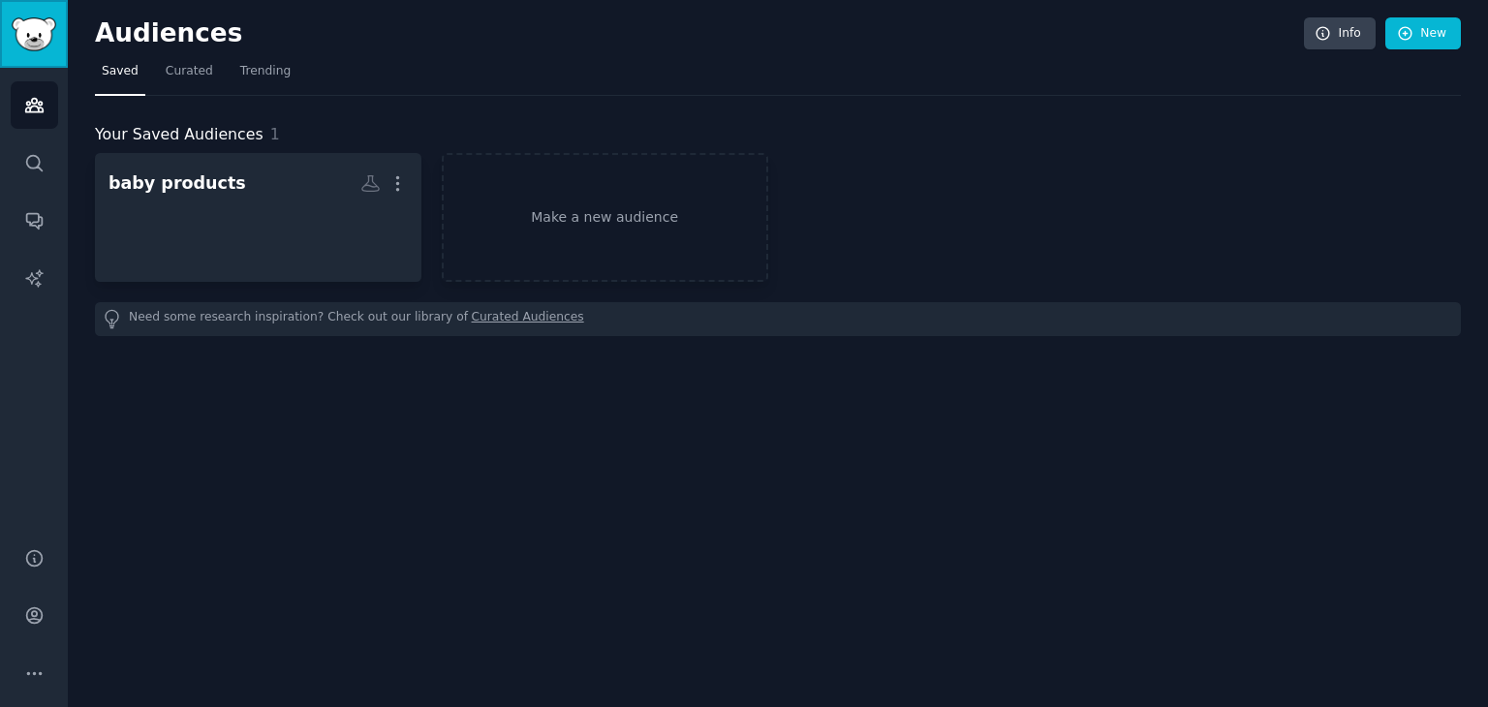
click at [31, 36] on img "Sidebar" at bounding box center [34, 34] width 45 height 34
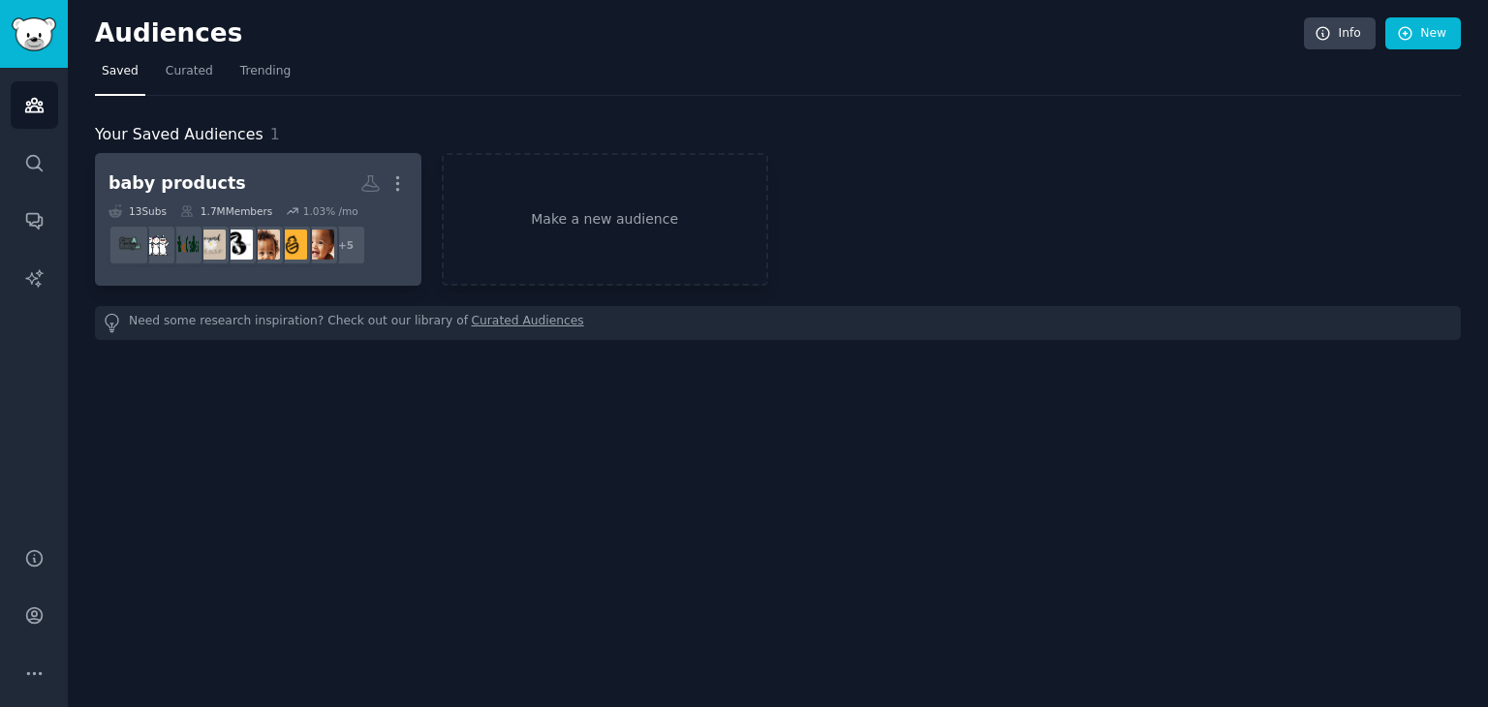
click at [301, 191] on h2 "baby products More" at bounding box center [257, 184] width 299 height 34
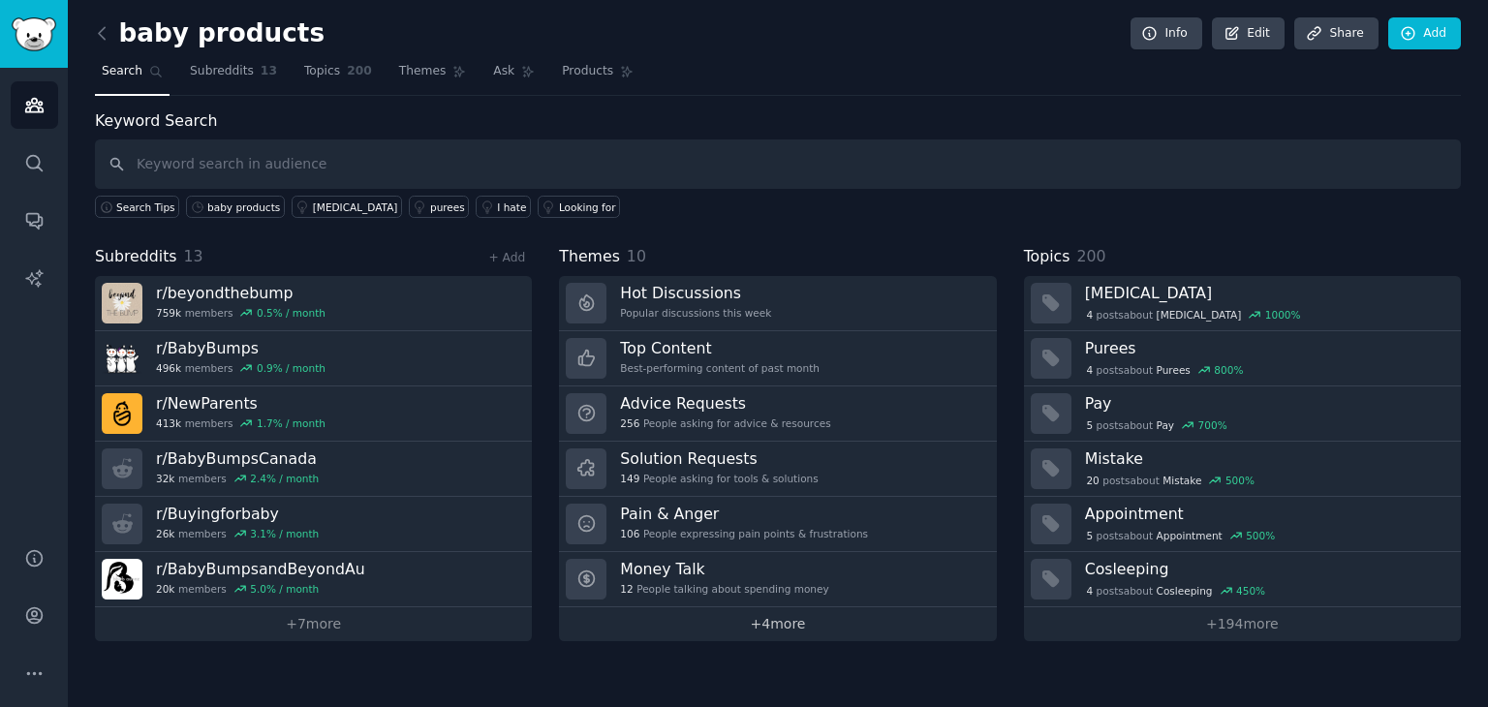
click at [773, 621] on link "+ 4 more" at bounding box center [777, 624] width 437 height 34
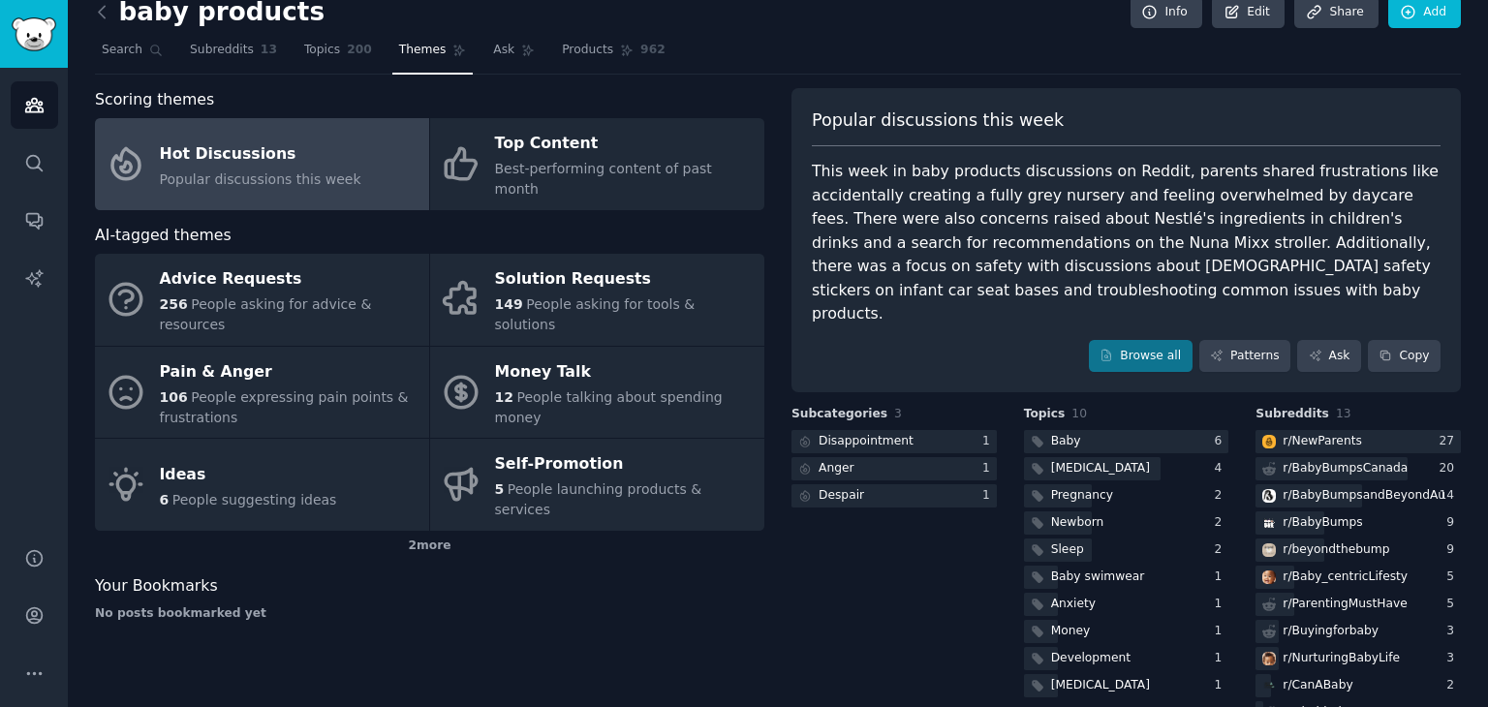
scroll to position [1, 0]
